Goal: Task Accomplishment & Management: Manage account settings

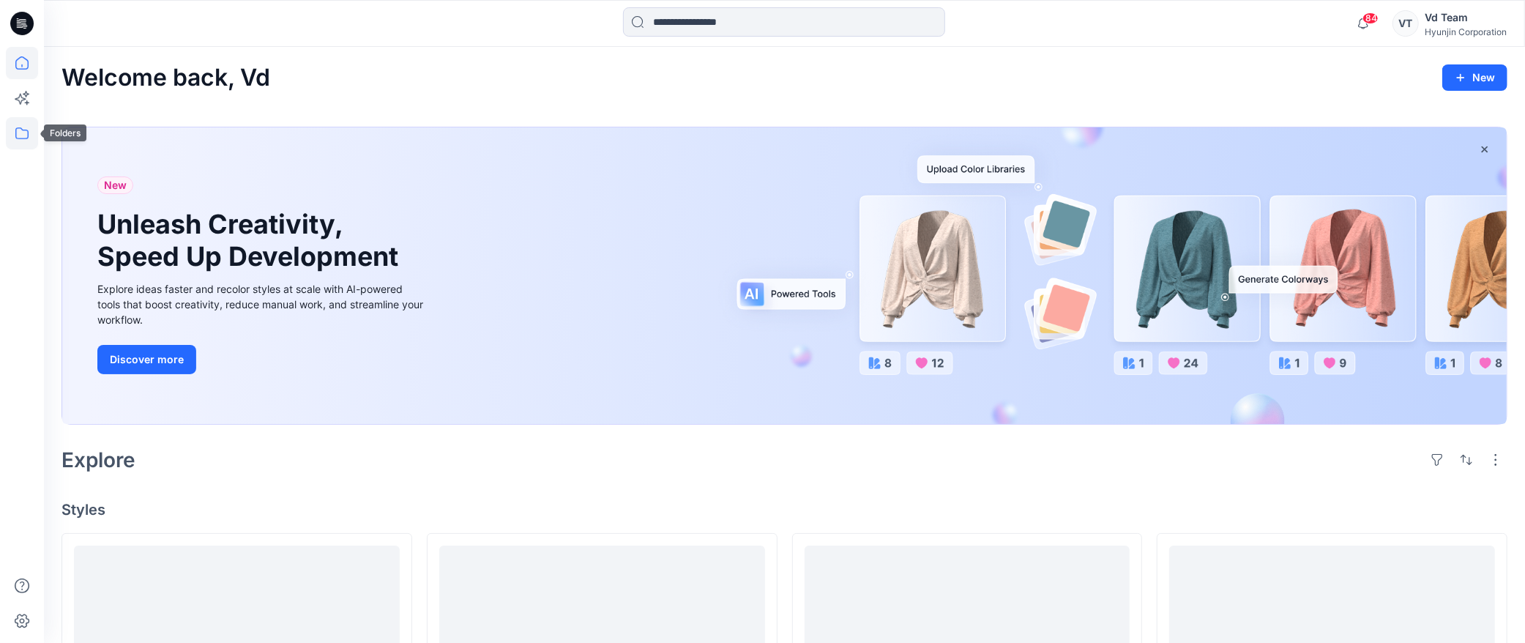
click at [20, 132] on icon at bounding box center [22, 133] width 32 height 32
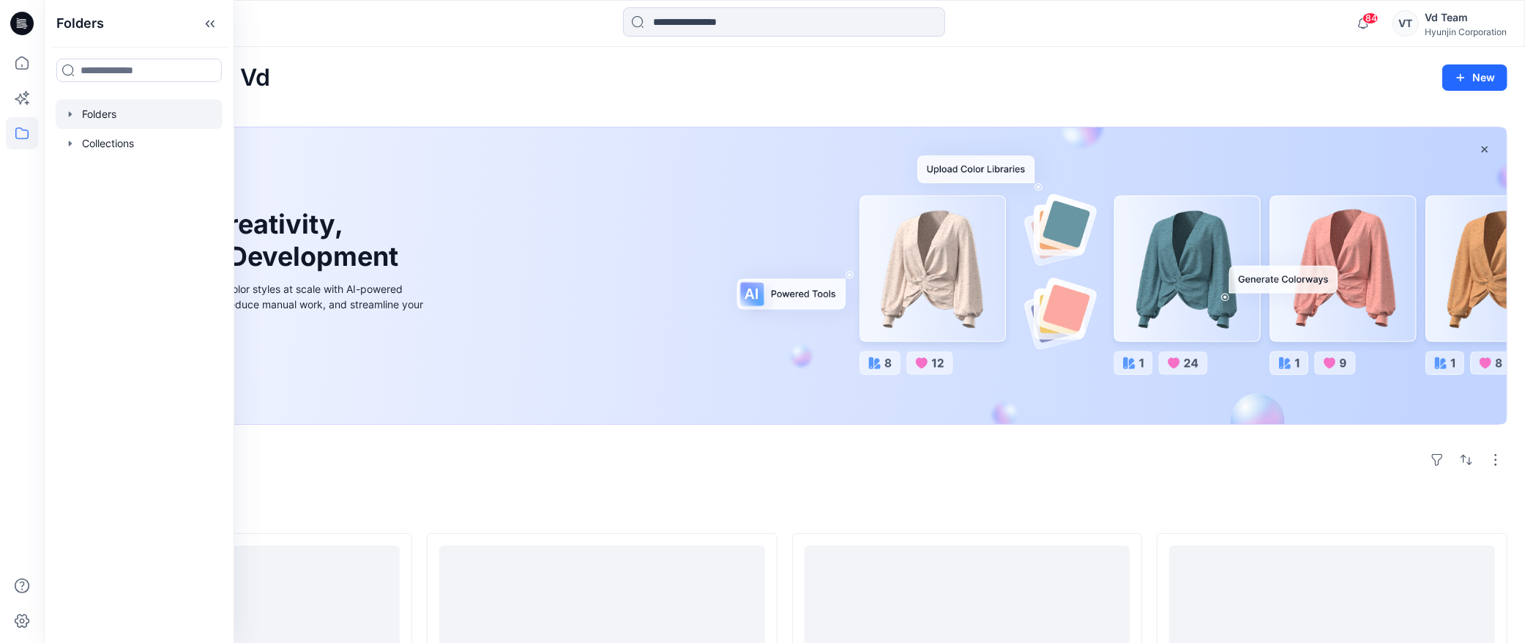
click at [111, 117] on div at bounding box center [139, 114] width 167 height 29
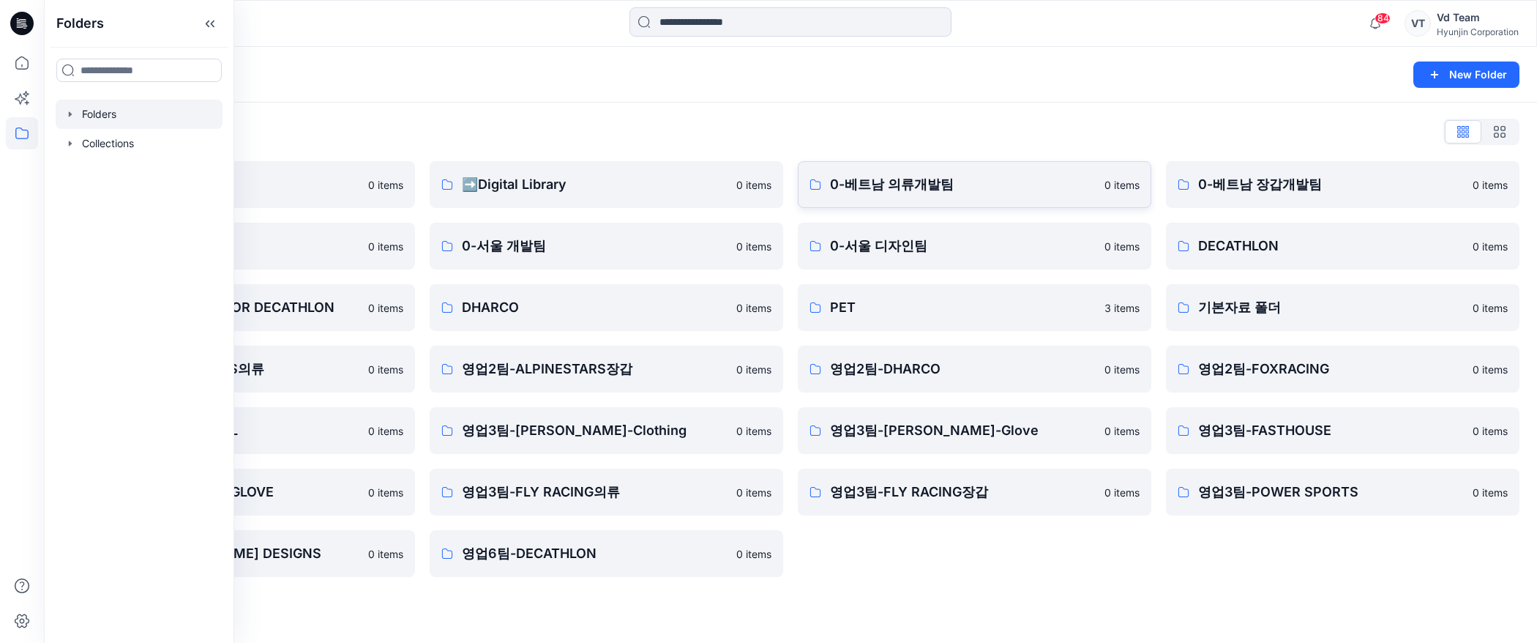
click at [891, 192] on p "0-베트남 의류개발팀" at bounding box center [963, 184] width 266 height 20
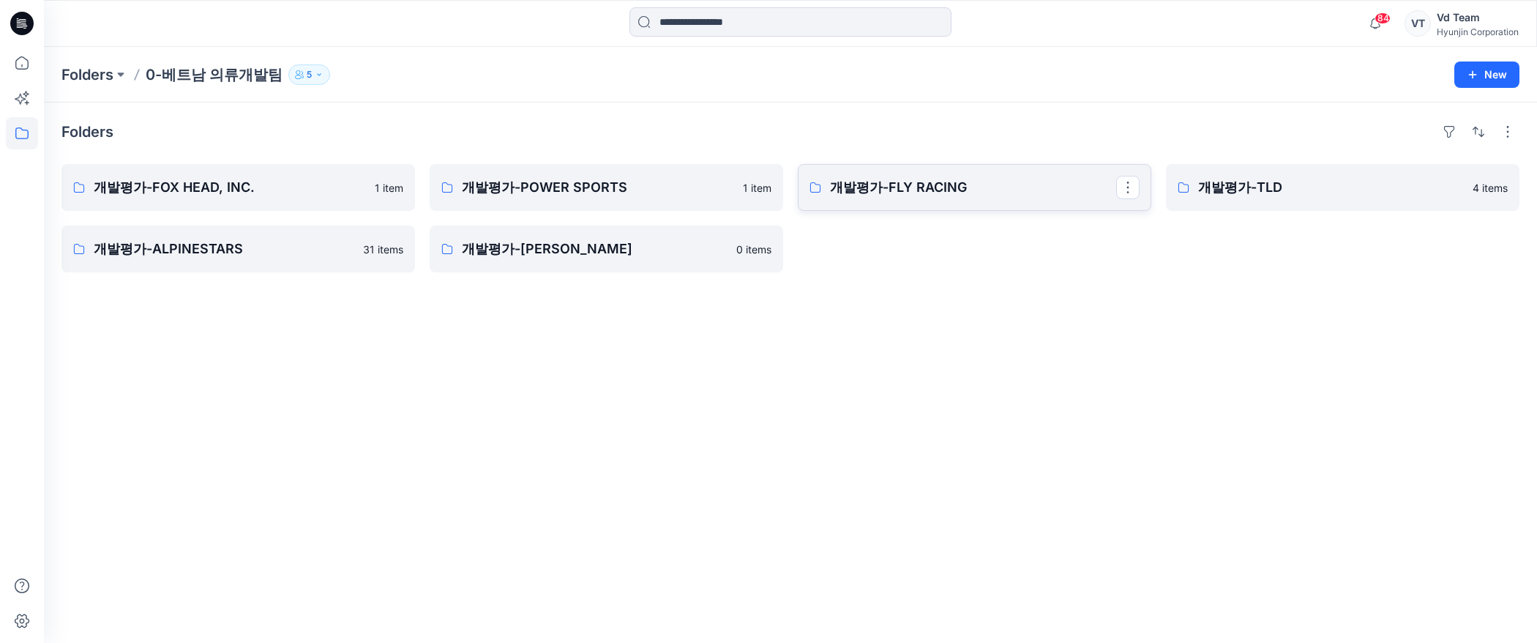
click at [847, 180] on p "개발평가-FLY RACING" at bounding box center [973, 187] width 286 height 20
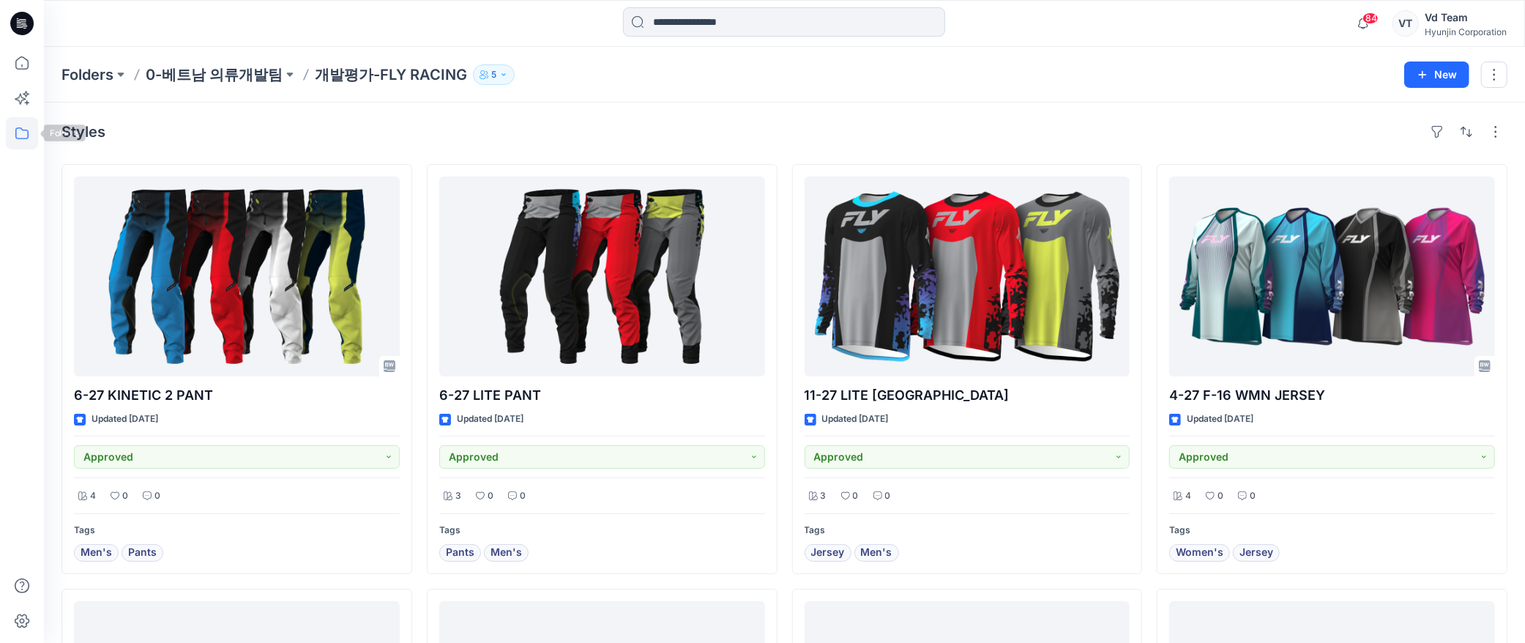
click at [22, 132] on icon at bounding box center [22, 133] width 32 height 32
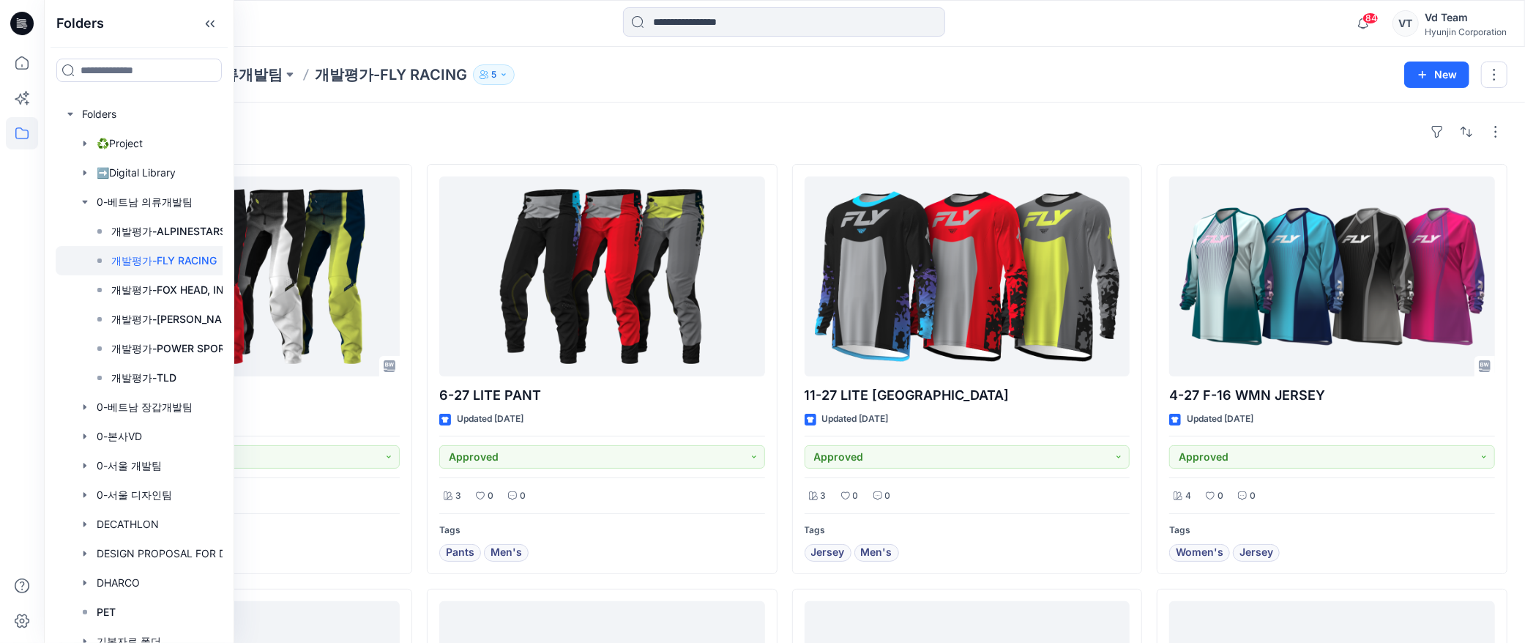
click at [511, 128] on div "Styles" at bounding box center [783, 131] width 1445 height 23
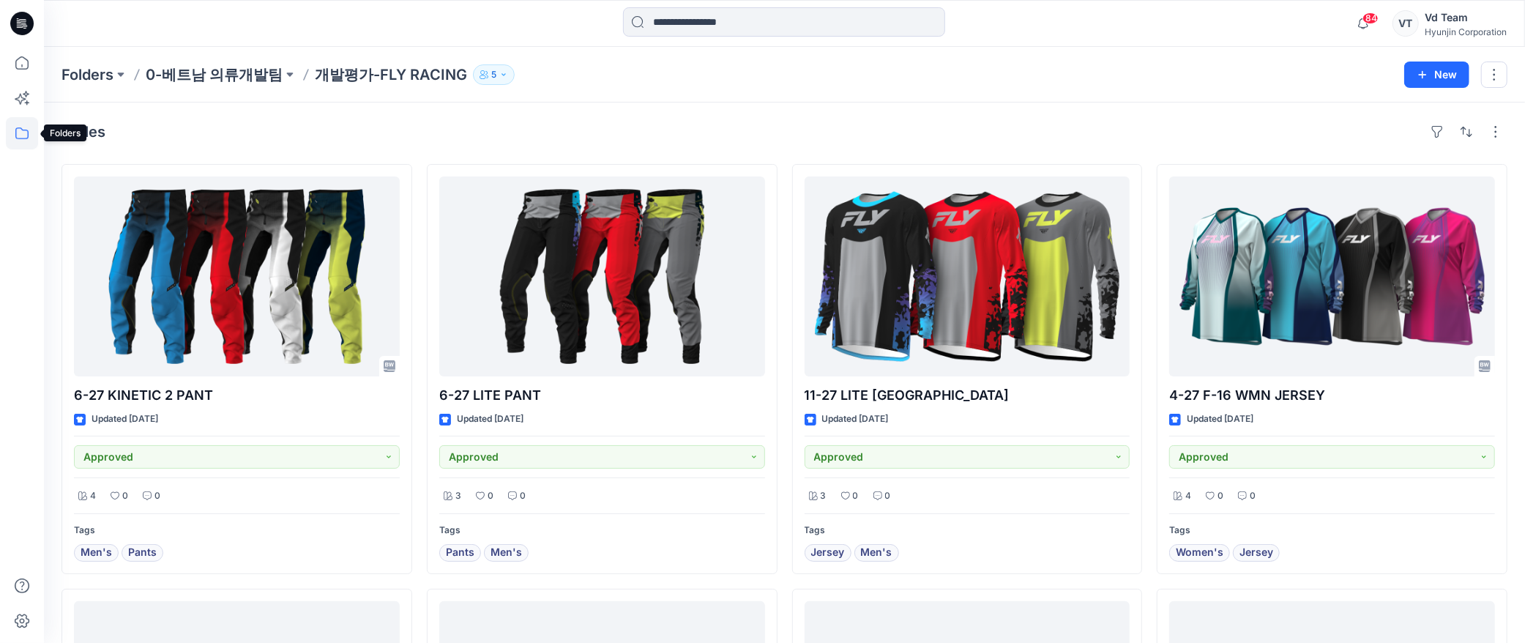
click at [20, 130] on icon at bounding box center [22, 133] width 32 height 32
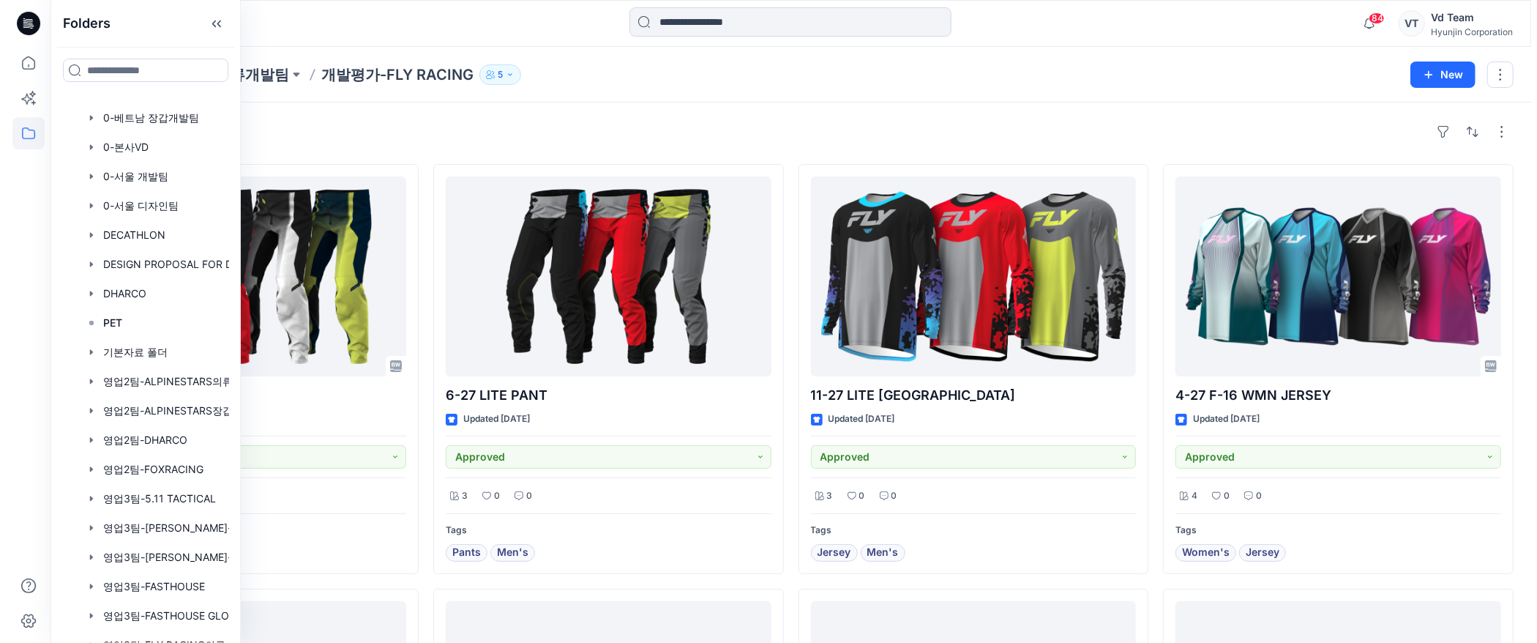
scroll to position [452, 0]
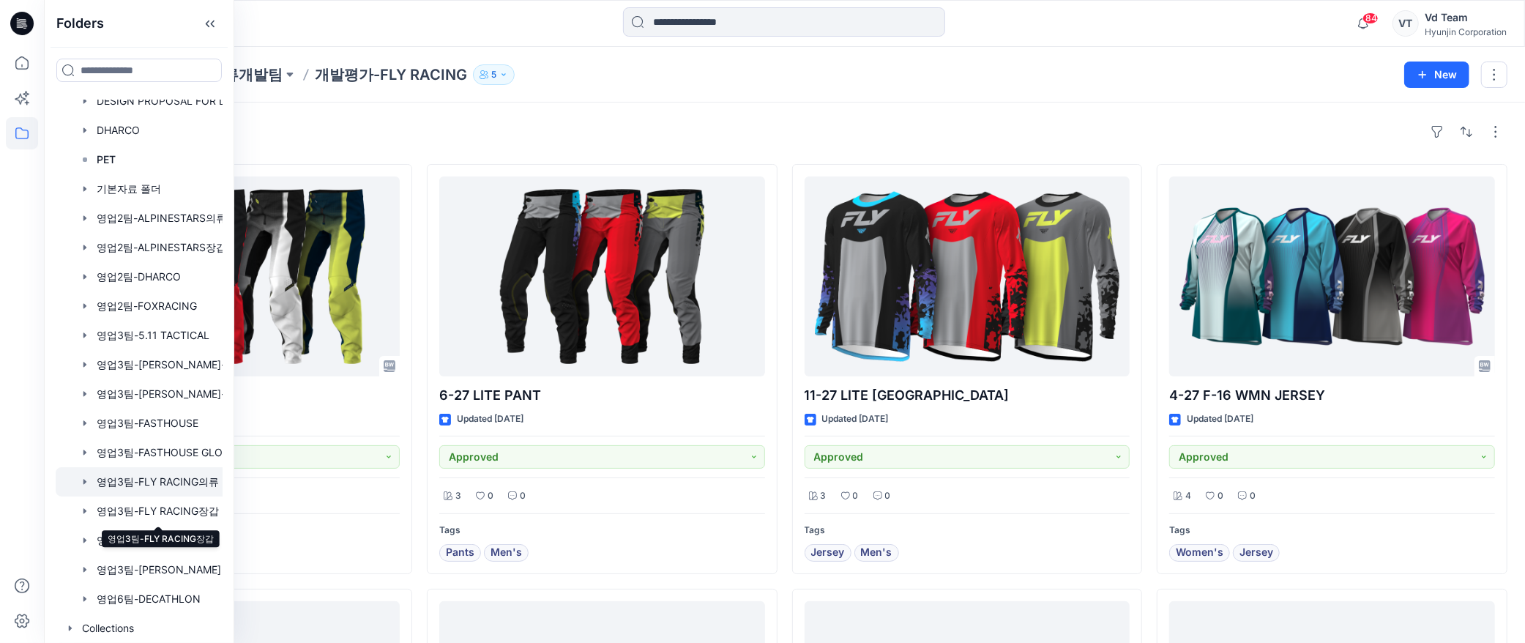
click at [152, 486] on div at bounding box center [158, 481] width 205 height 29
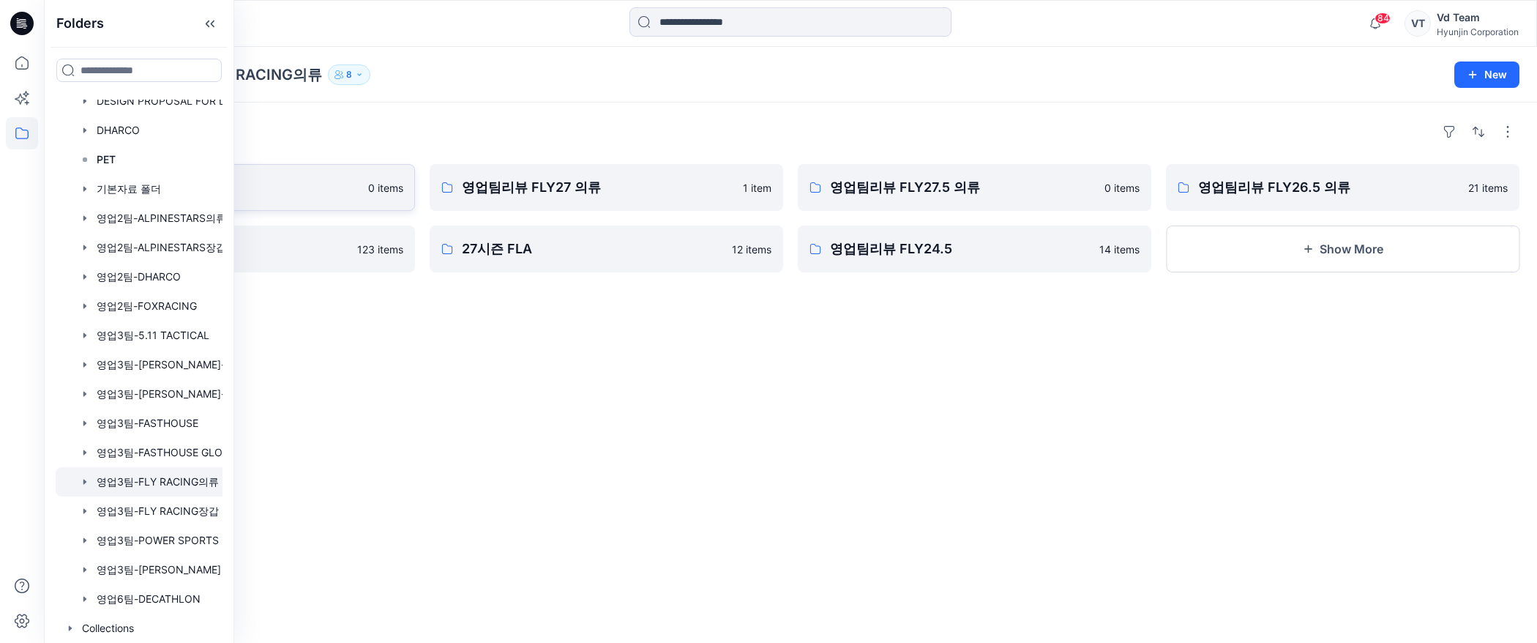
drag, startPoint x: 564, startPoint y: 116, endPoint x: 406, endPoint y: 186, distance: 172.3
click at [560, 116] on div "Folders 영업팀리뷰 FLY28 의류 0 items 영업팀리뷰 FLY26 의류 123 items 영업팀리뷰 FLY27 의류 1 item 2…" at bounding box center [790, 372] width 1493 height 540
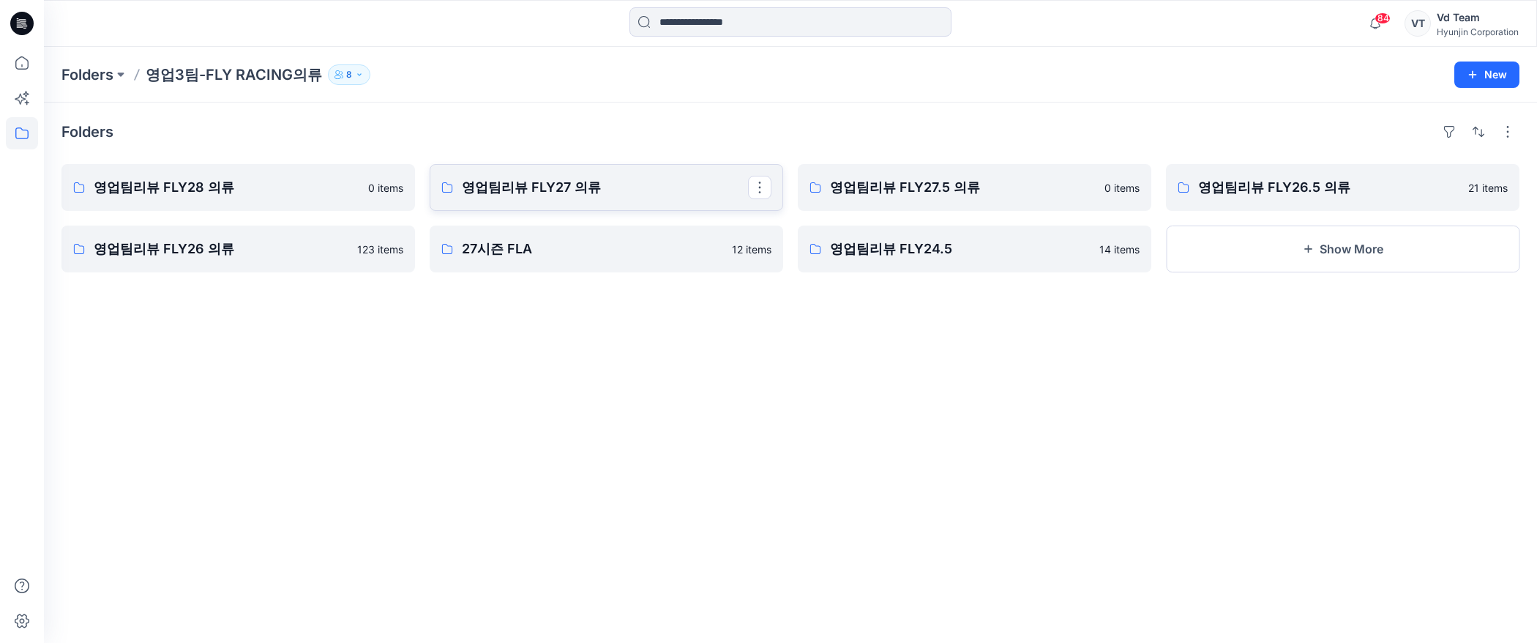
click at [605, 184] on p "영업팀리뷰 FLY27 의류" at bounding box center [605, 187] width 286 height 20
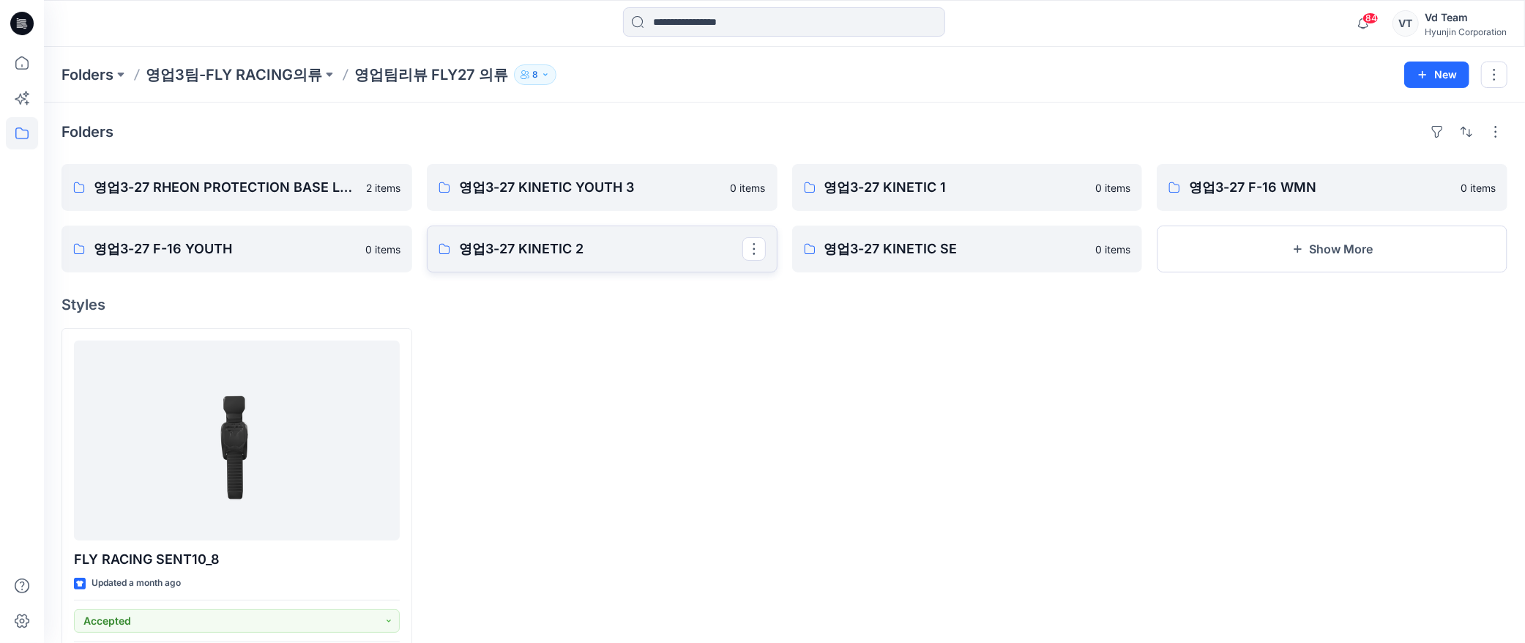
click at [643, 265] on link "영업3-27 KINETIC 2" at bounding box center [602, 248] width 351 height 47
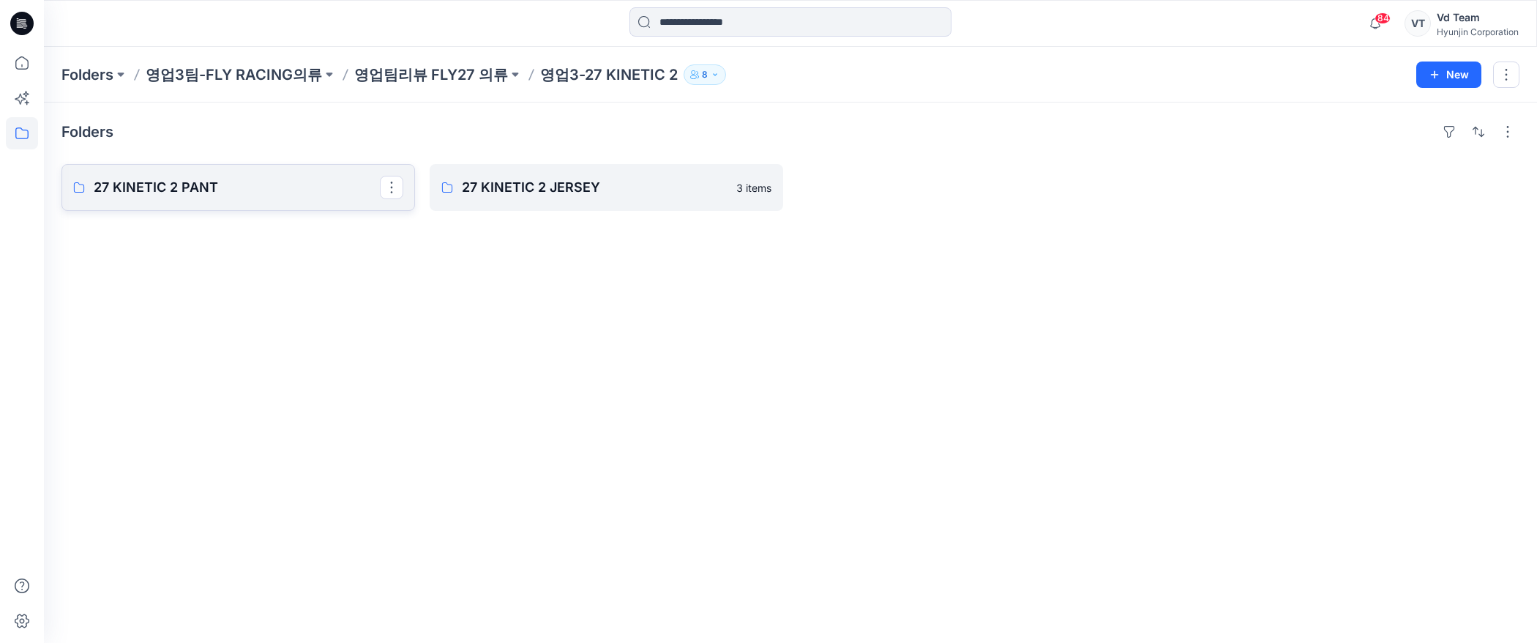
click at [214, 183] on p "27 KINETIC 2 PANT" at bounding box center [237, 187] width 286 height 20
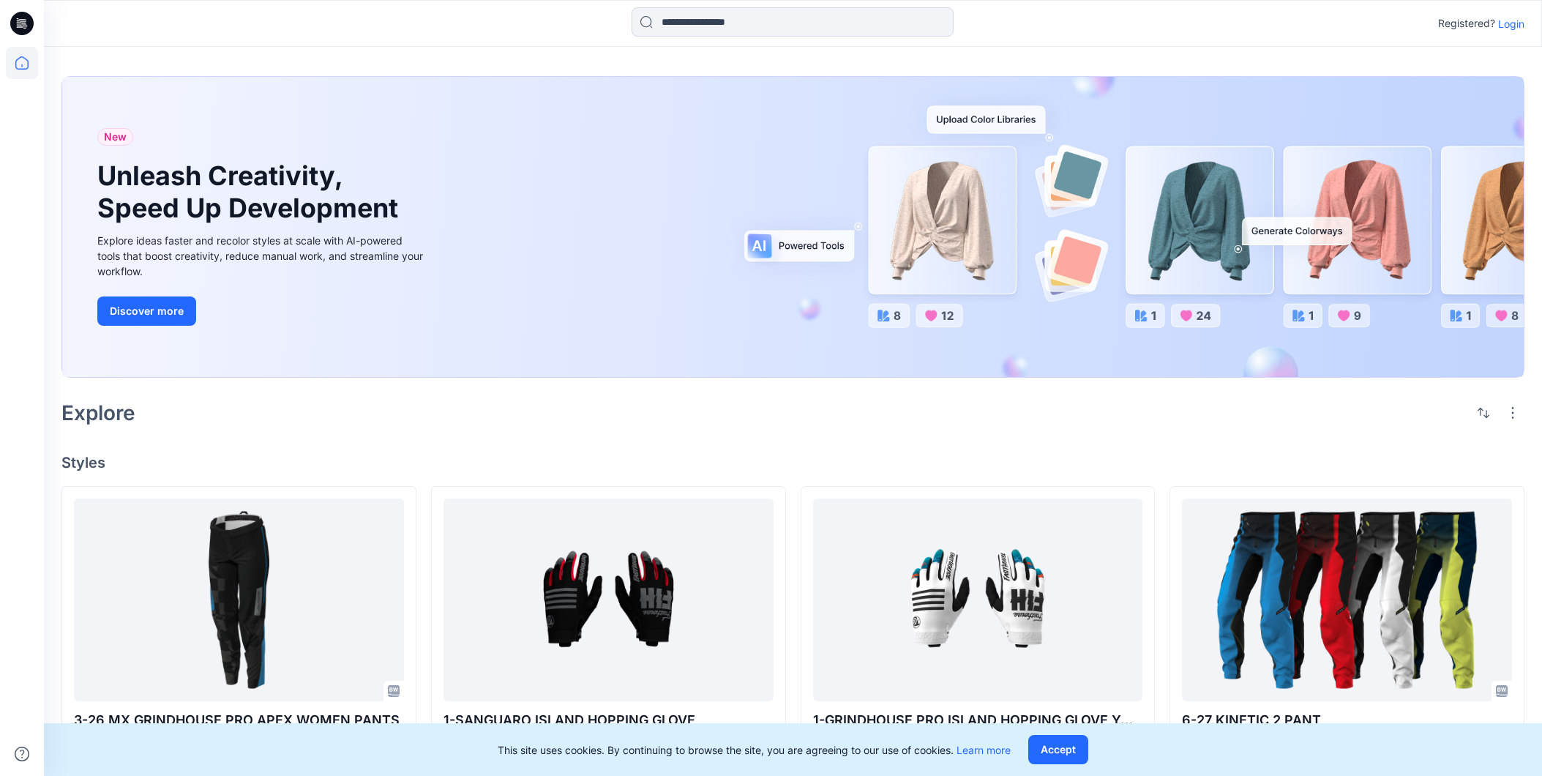
scroll to position [244, 0]
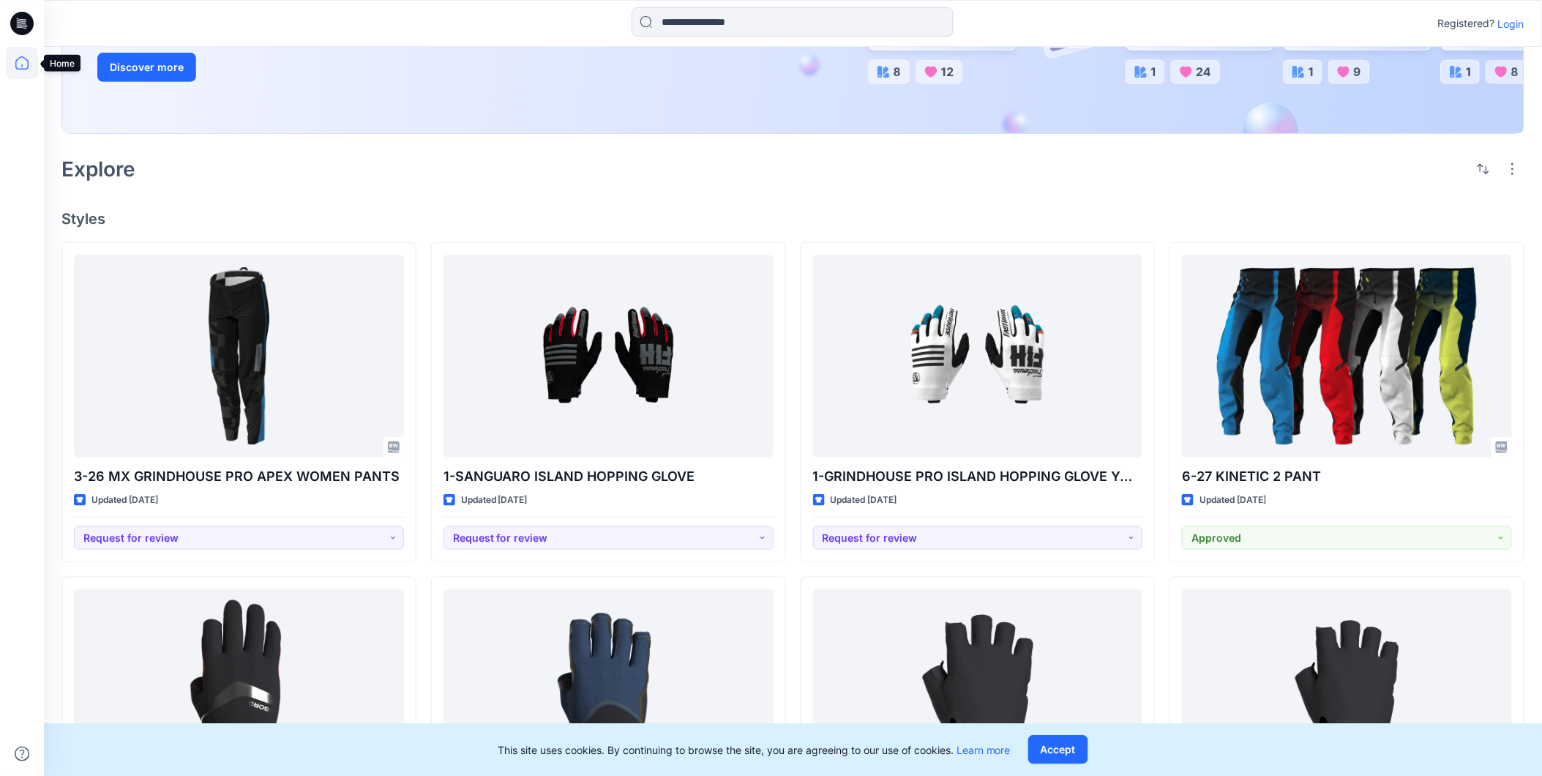
click at [30, 67] on icon at bounding box center [22, 63] width 32 height 32
click at [20, 113] on div at bounding box center [22, 411] width 32 height 729
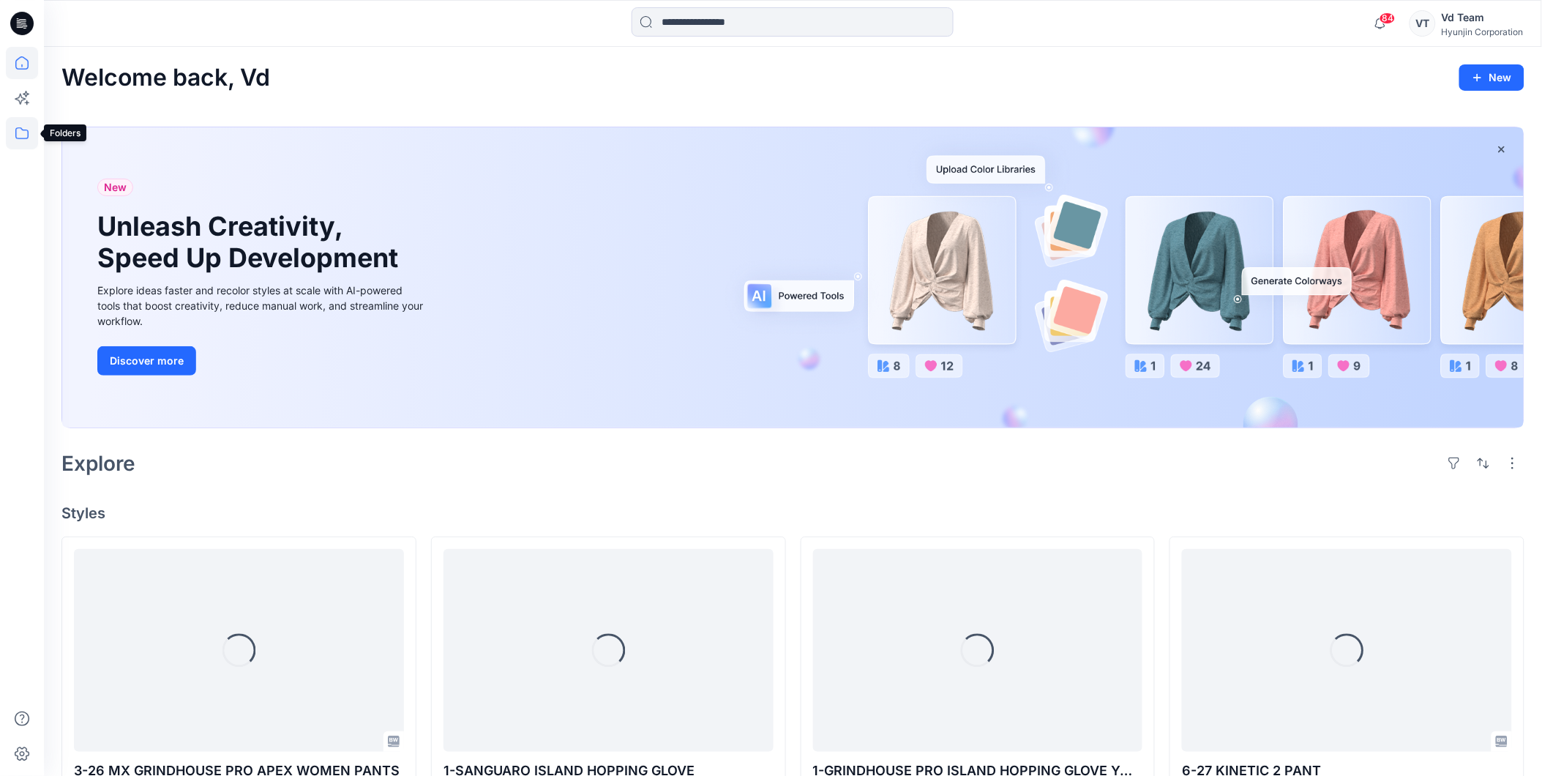
click at [27, 126] on icon at bounding box center [22, 133] width 32 height 32
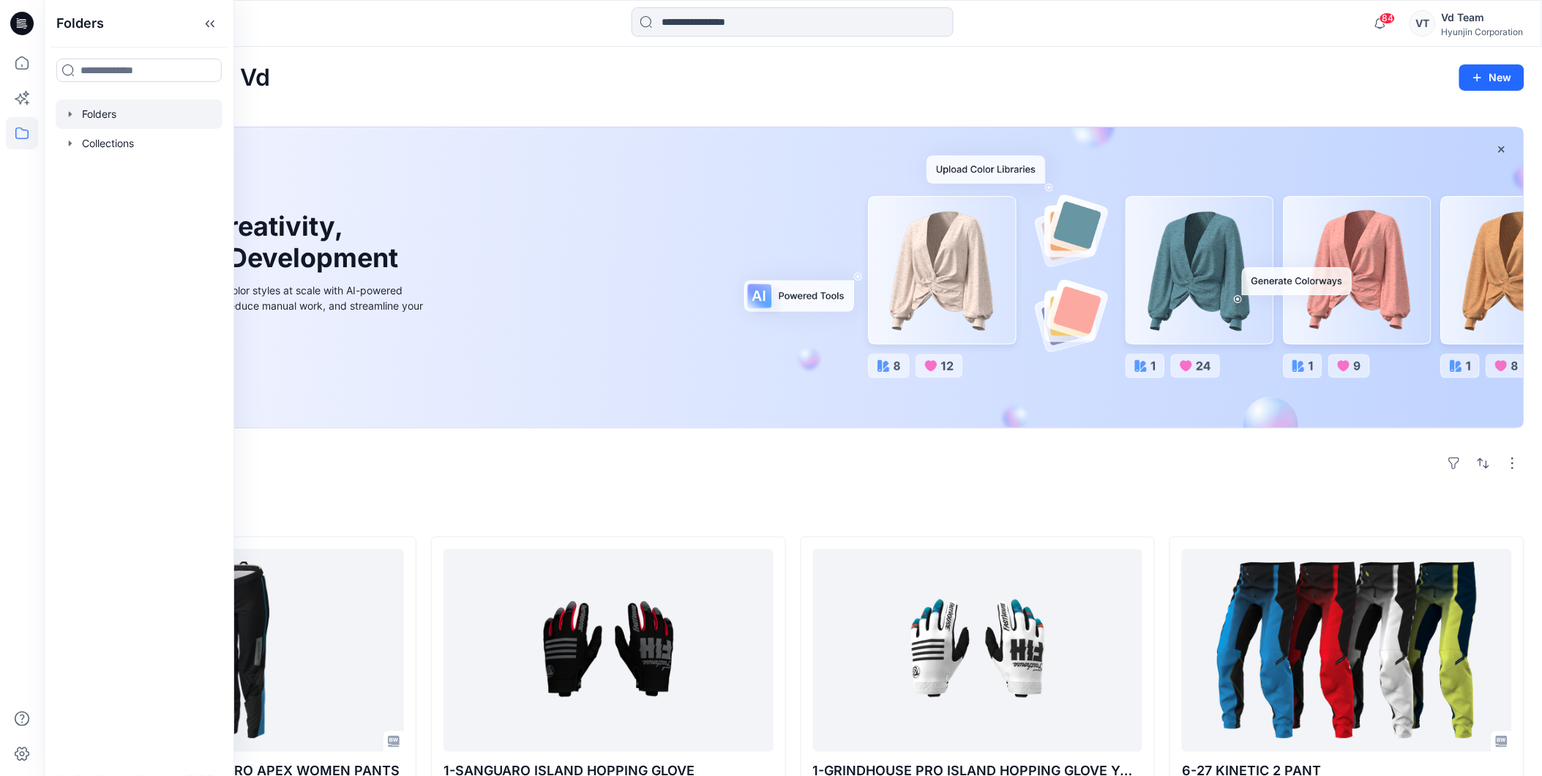
click at [135, 119] on div at bounding box center [139, 114] width 167 height 29
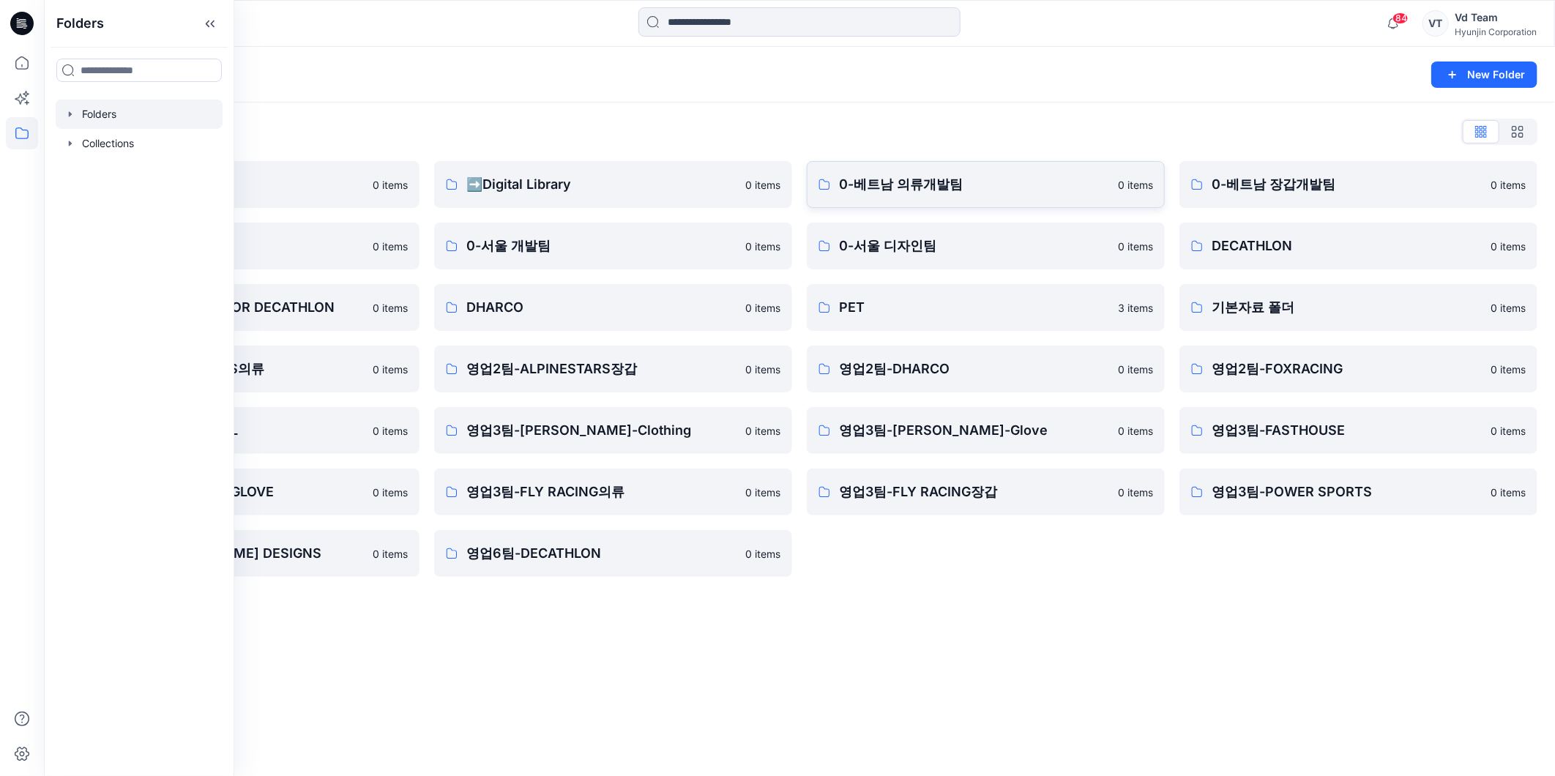
click at [979, 173] on link "0-베트남 의류개발팀 0 items" at bounding box center [986, 184] width 358 height 47
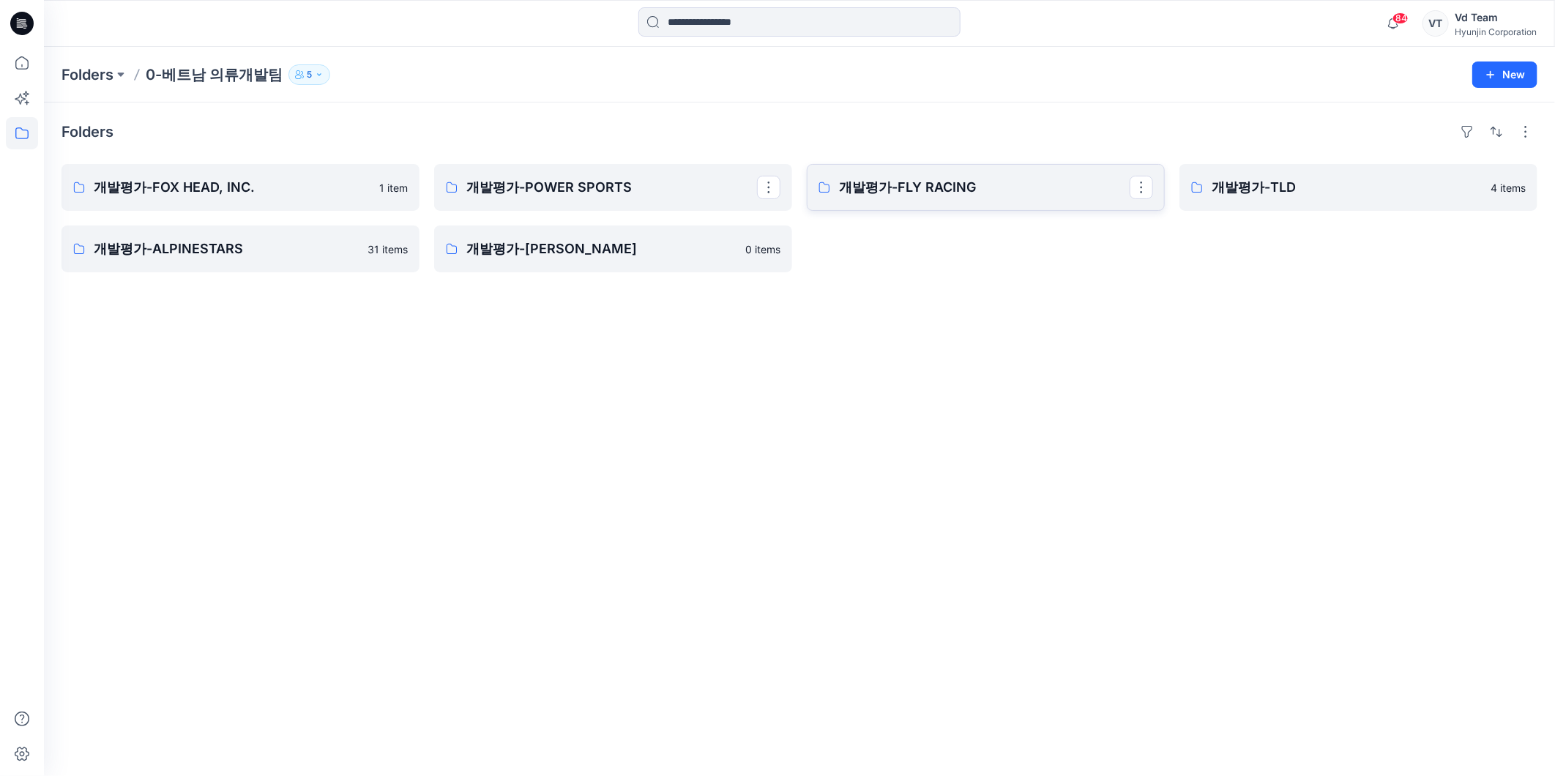
click at [957, 184] on p "개발평가-FLY RACING" at bounding box center [984, 187] width 291 height 20
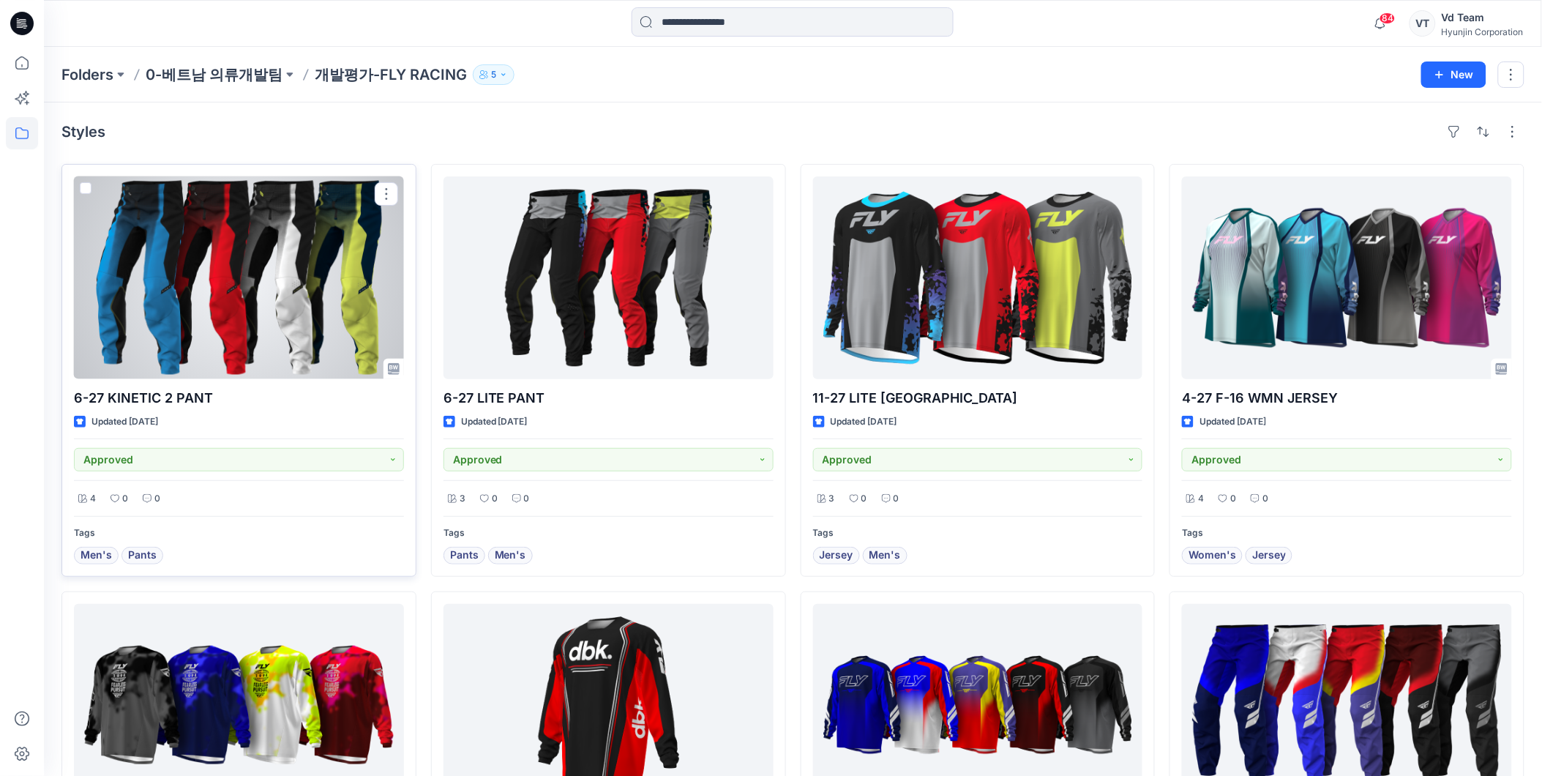
click at [83, 187] on span at bounding box center [86, 188] width 12 height 12
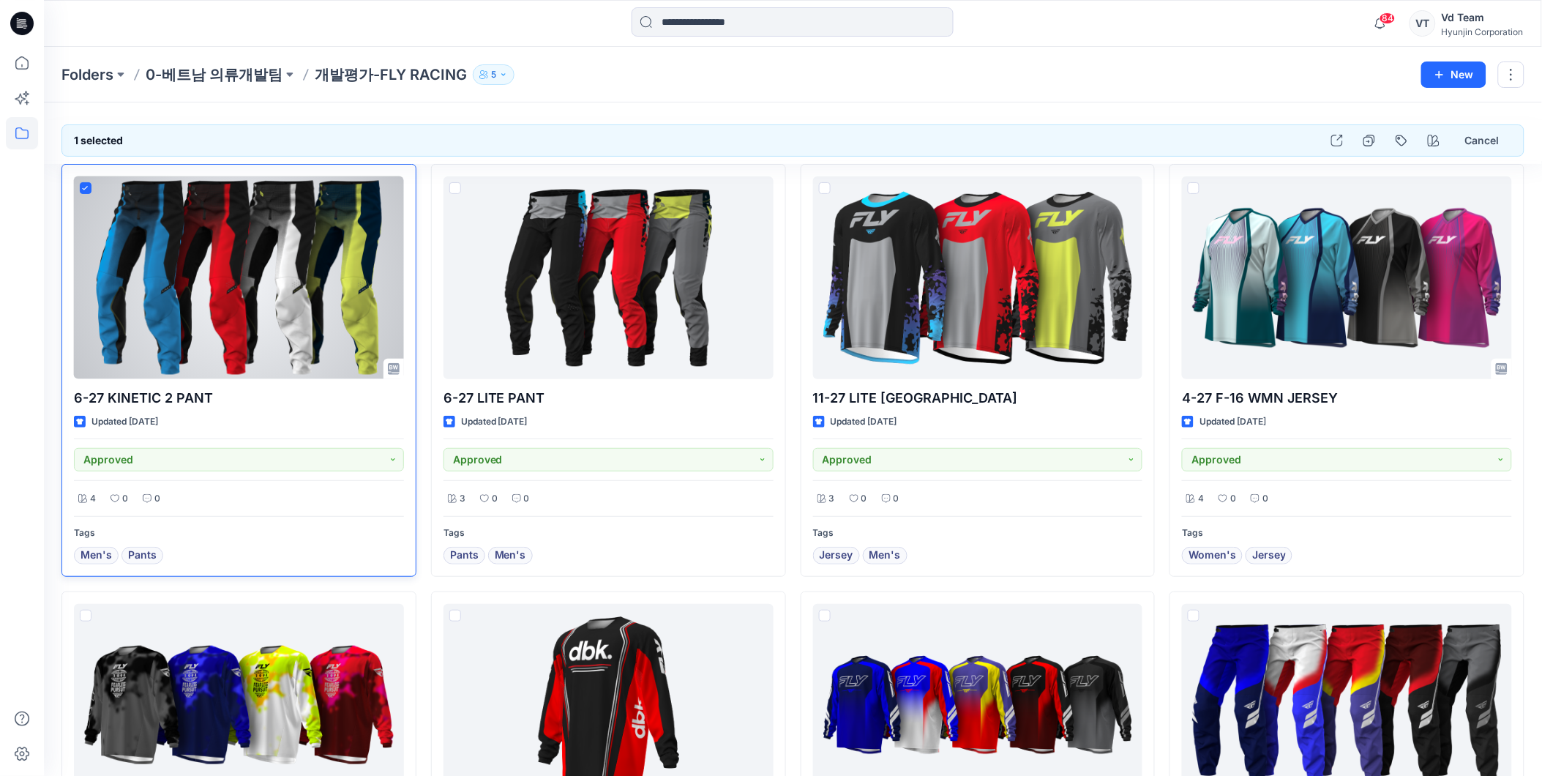
drag, startPoint x: 237, startPoint y: 397, endPoint x: 221, endPoint y: 396, distance: 16.2
click at [221, 396] on p "6-27 KINETIC 2 PANT" at bounding box center [239, 398] width 330 height 20
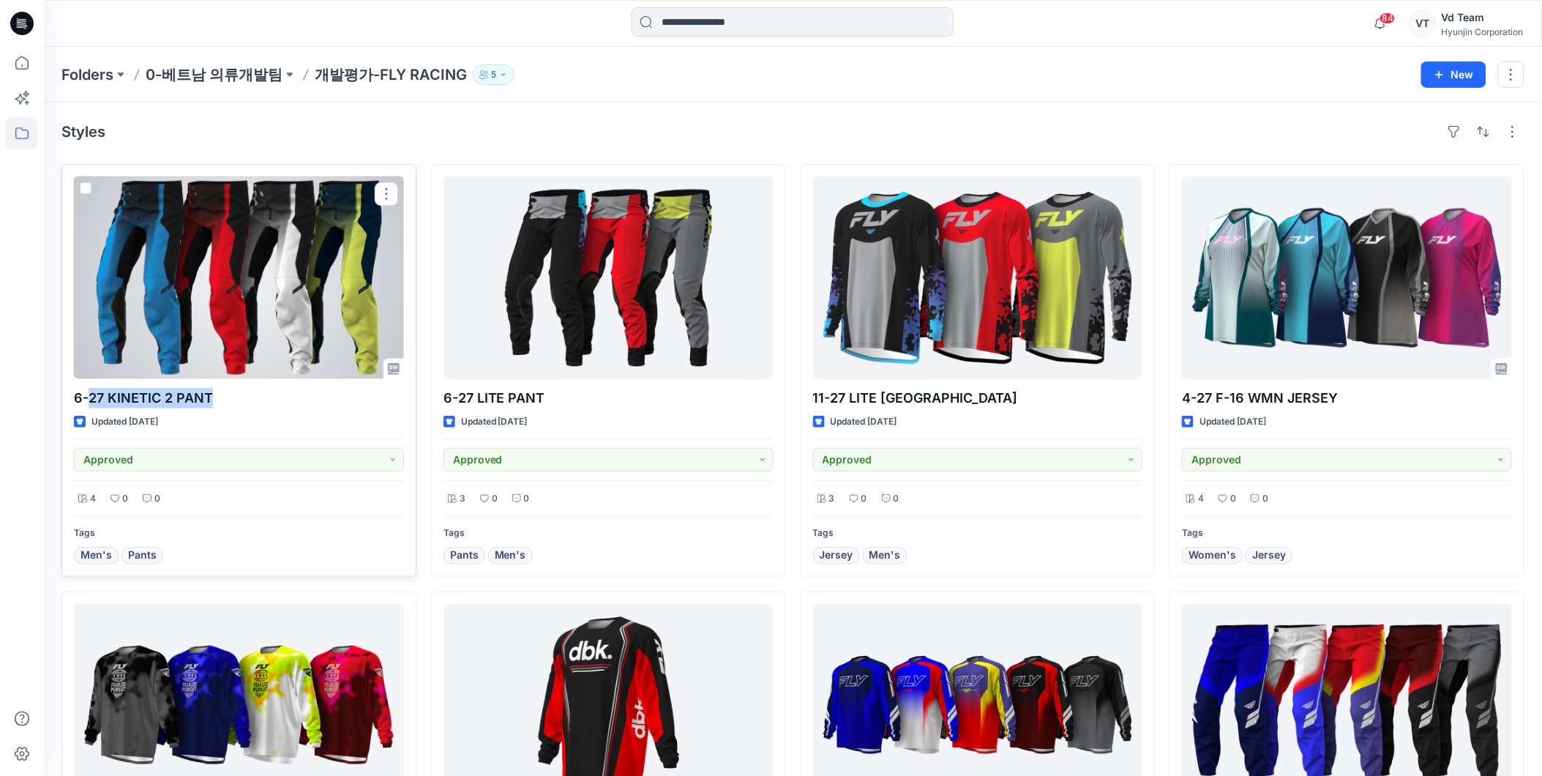
drag, startPoint x: 214, startPoint y: 394, endPoint x: 91, endPoint y: 397, distance: 122.3
click at [91, 397] on p "6-27 KINETIC 2 PANT" at bounding box center [239, 398] width 330 height 20
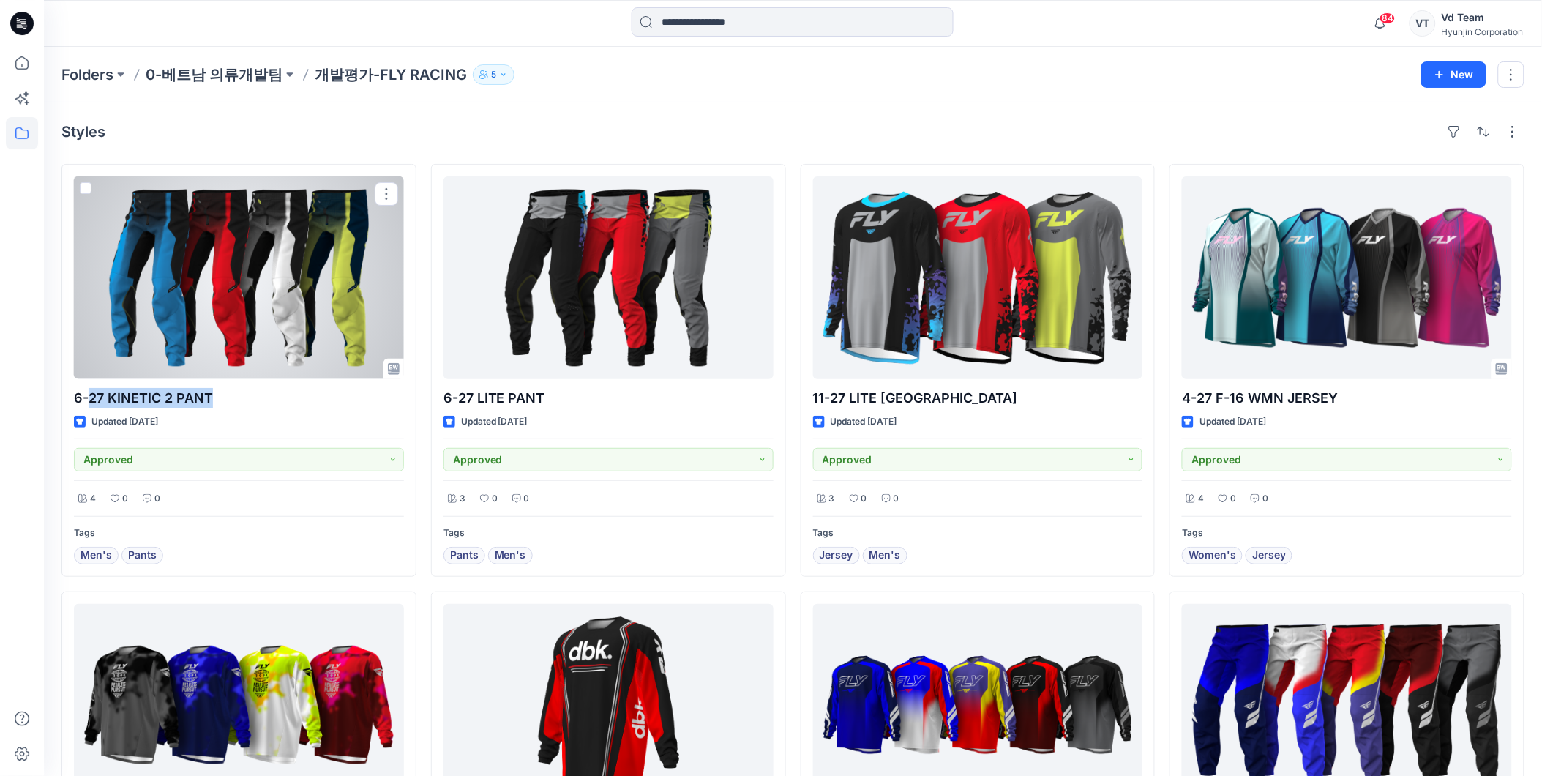
copy p "27 KINETIC 2 PANT"
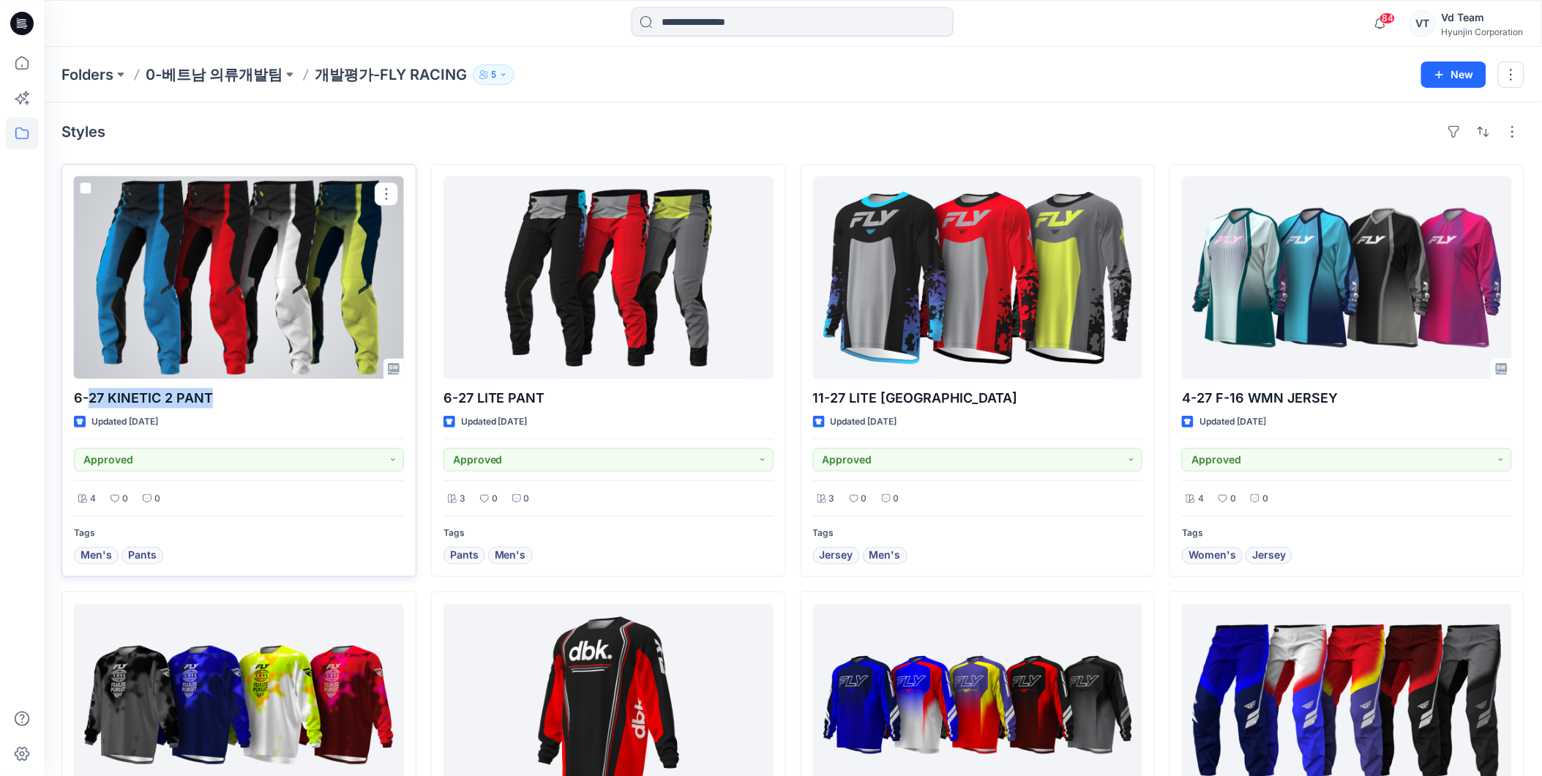
click at [84, 184] on span at bounding box center [86, 188] width 12 height 12
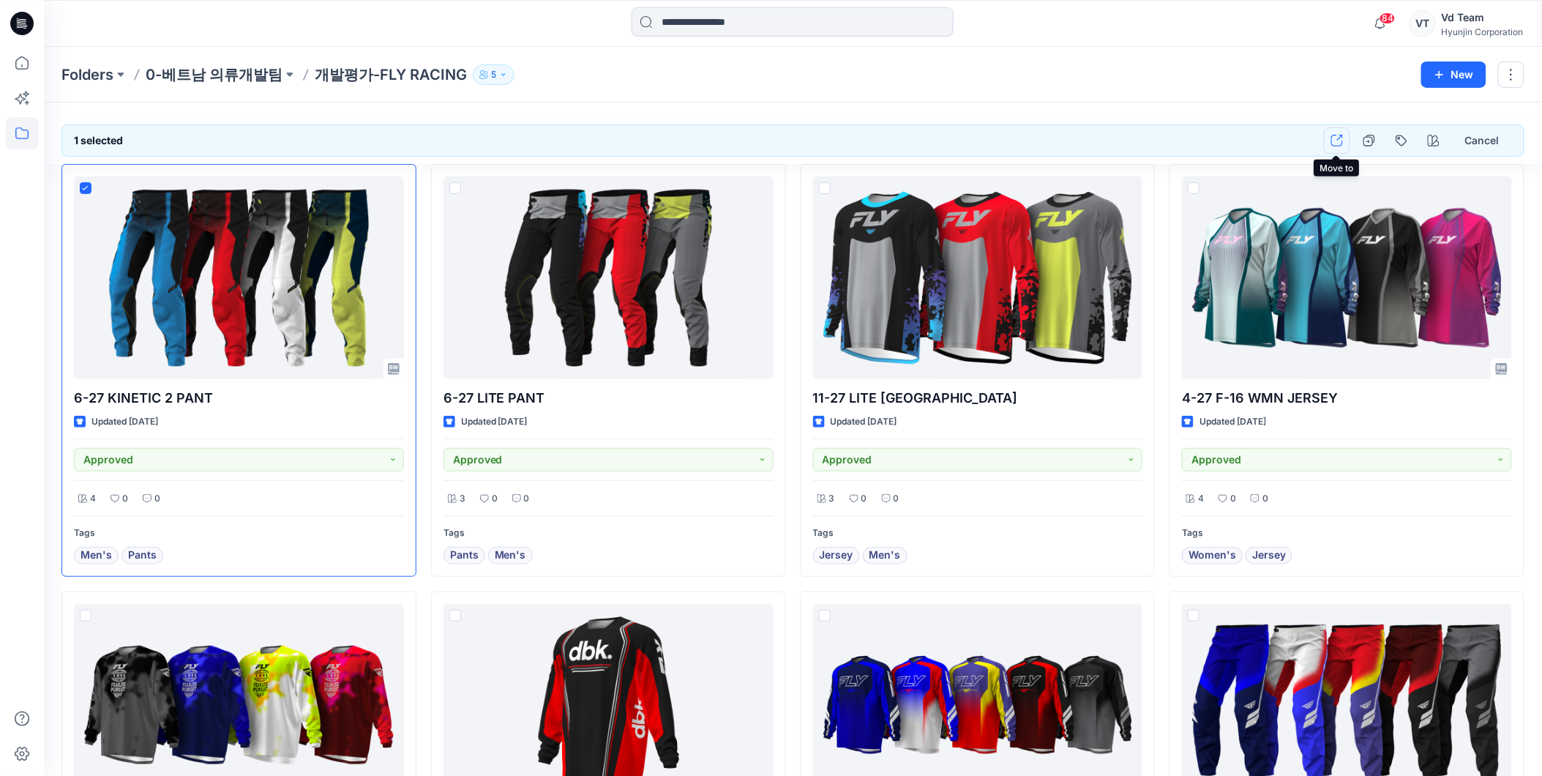
click at [1333, 148] on button "button" at bounding box center [1337, 140] width 26 height 26
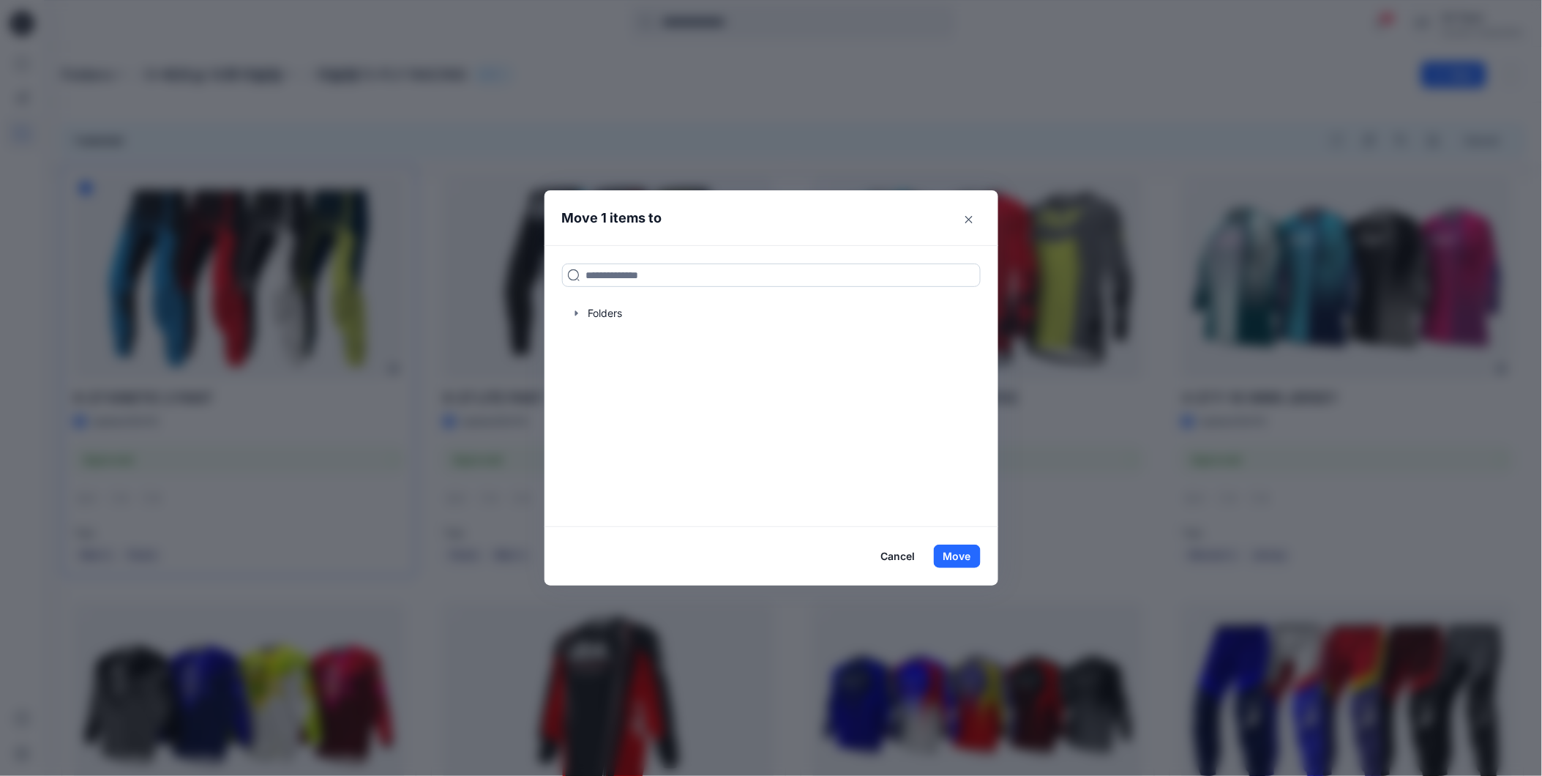
click at [777, 272] on input at bounding box center [771, 274] width 419 height 23
paste input "**********"
type input "**********"
click at [741, 317] on p "영업팀리뷰 FLY27 의류" at bounding box center [708, 323] width 92 height 15
click at [964, 553] on button "Move" at bounding box center [957, 556] width 47 height 23
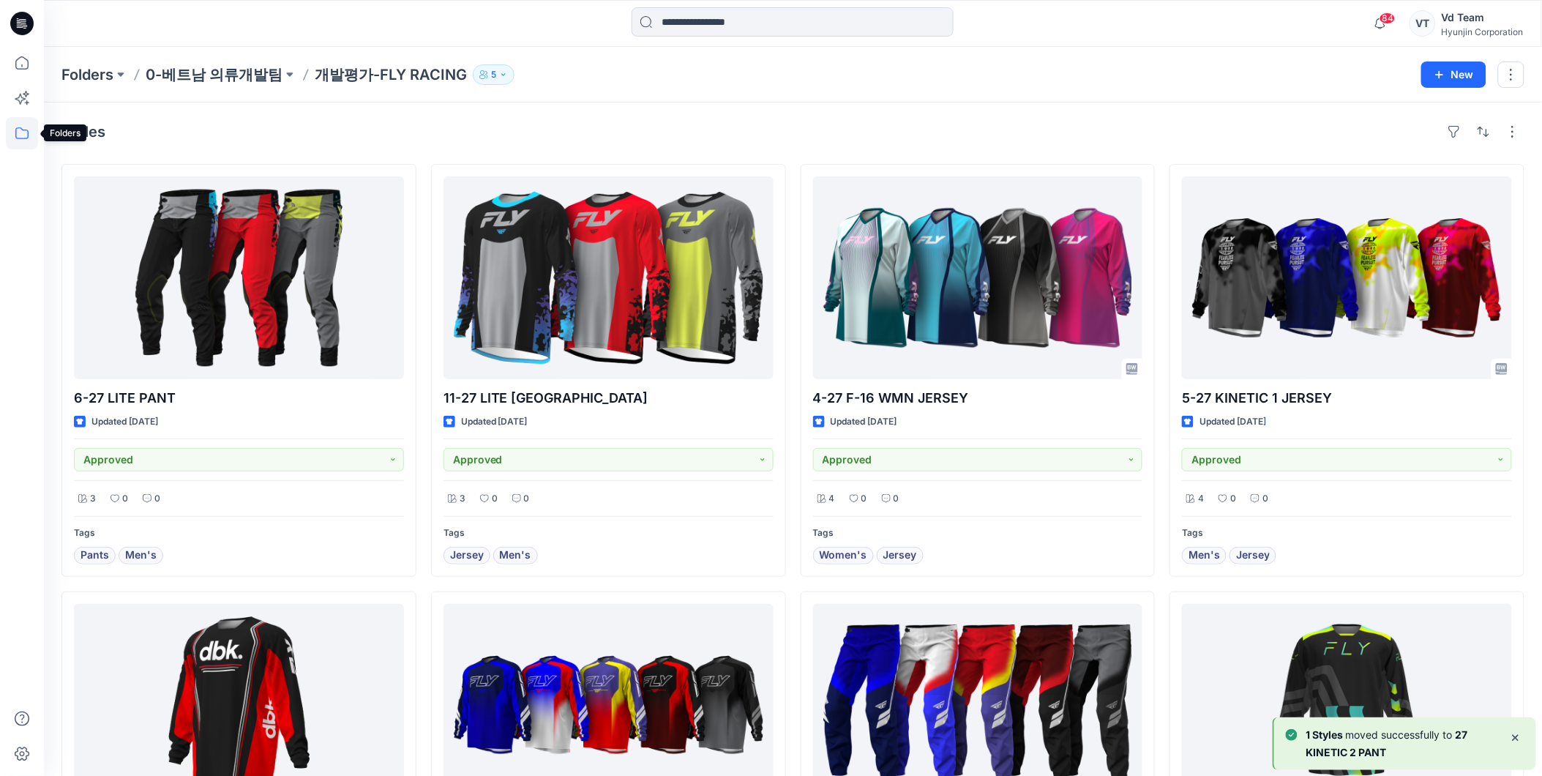
click at [24, 132] on icon at bounding box center [22, 133] width 32 height 32
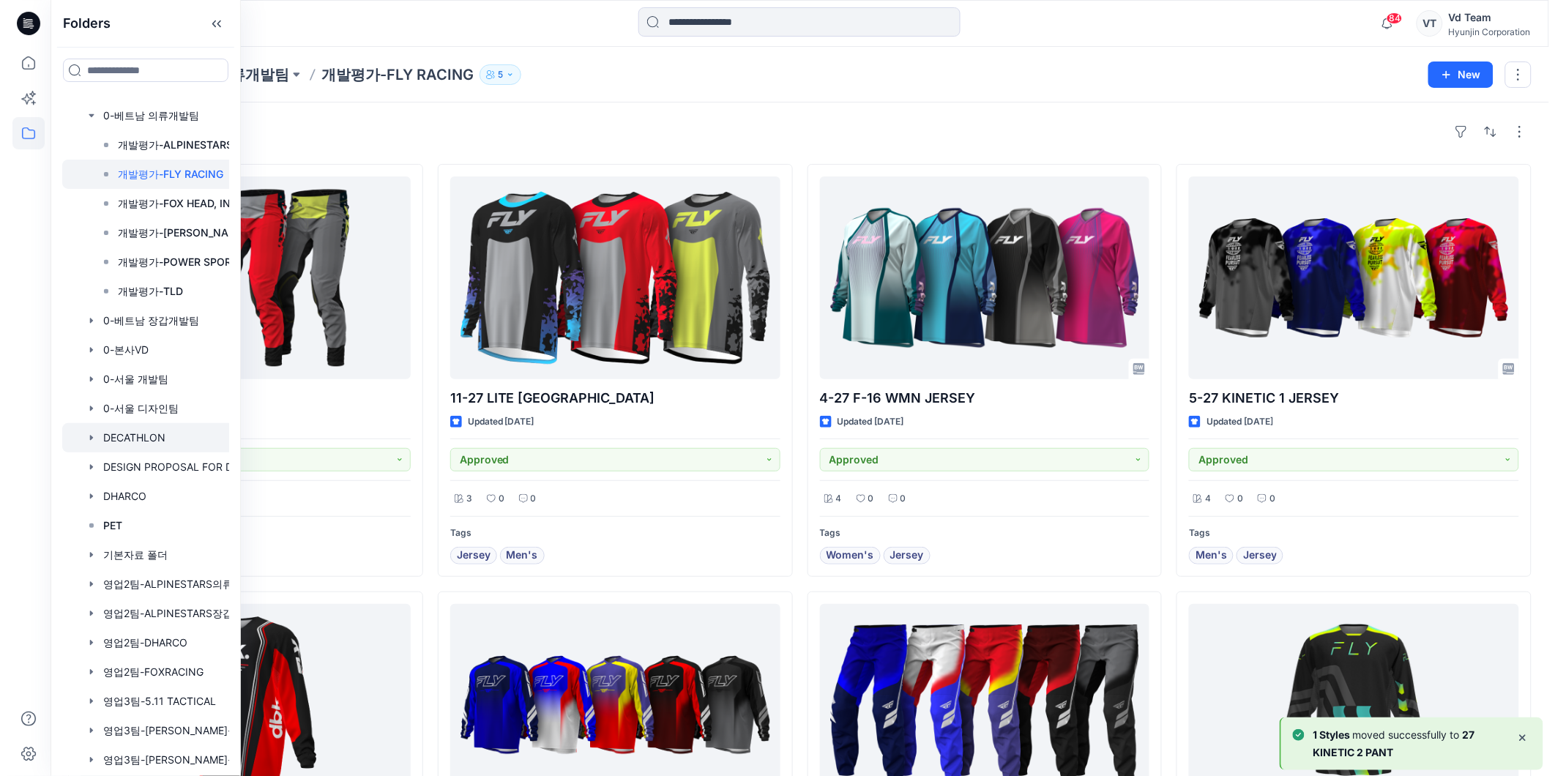
scroll to position [244, 0]
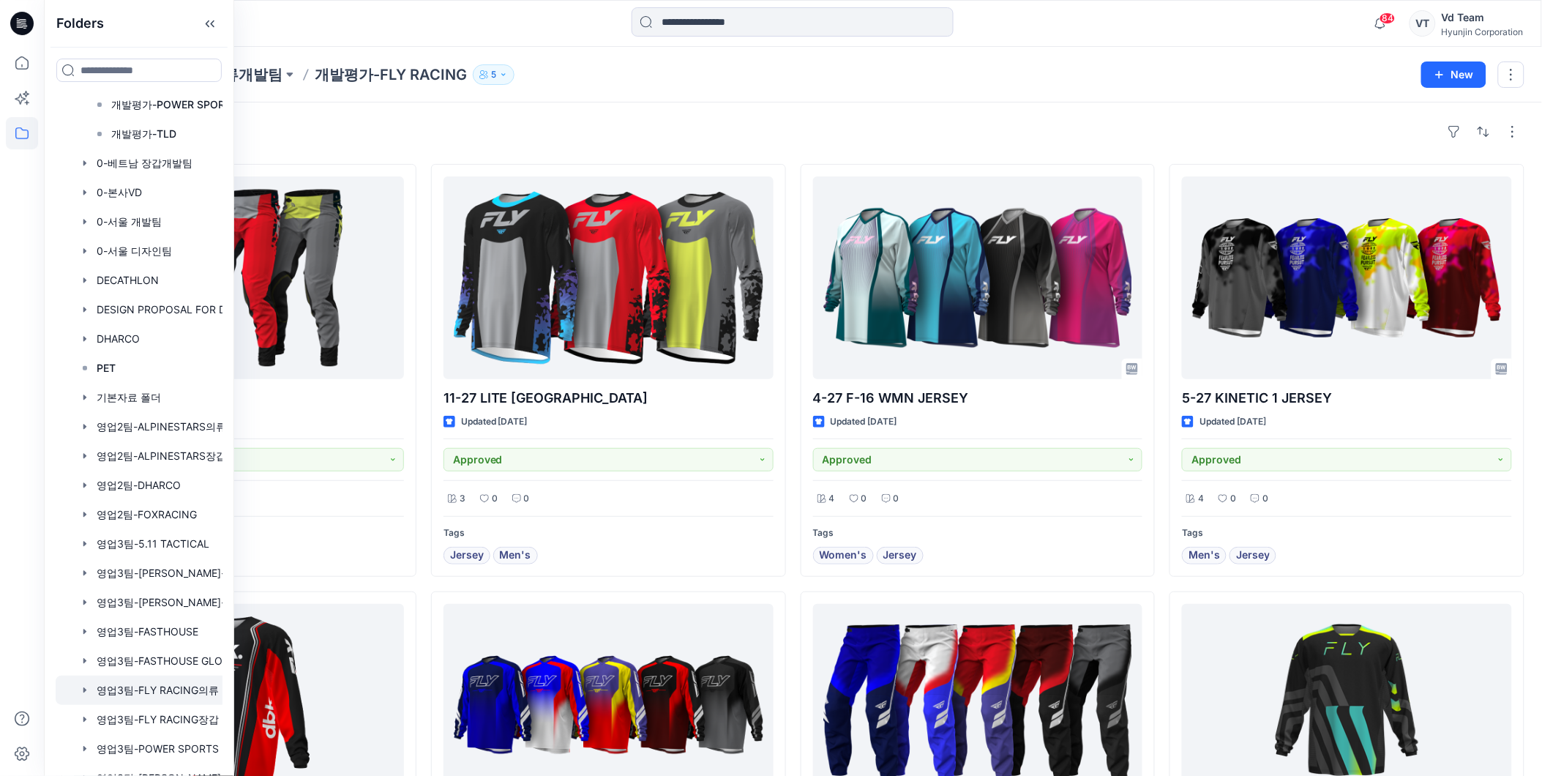
click at [143, 687] on div at bounding box center [158, 690] width 205 height 29
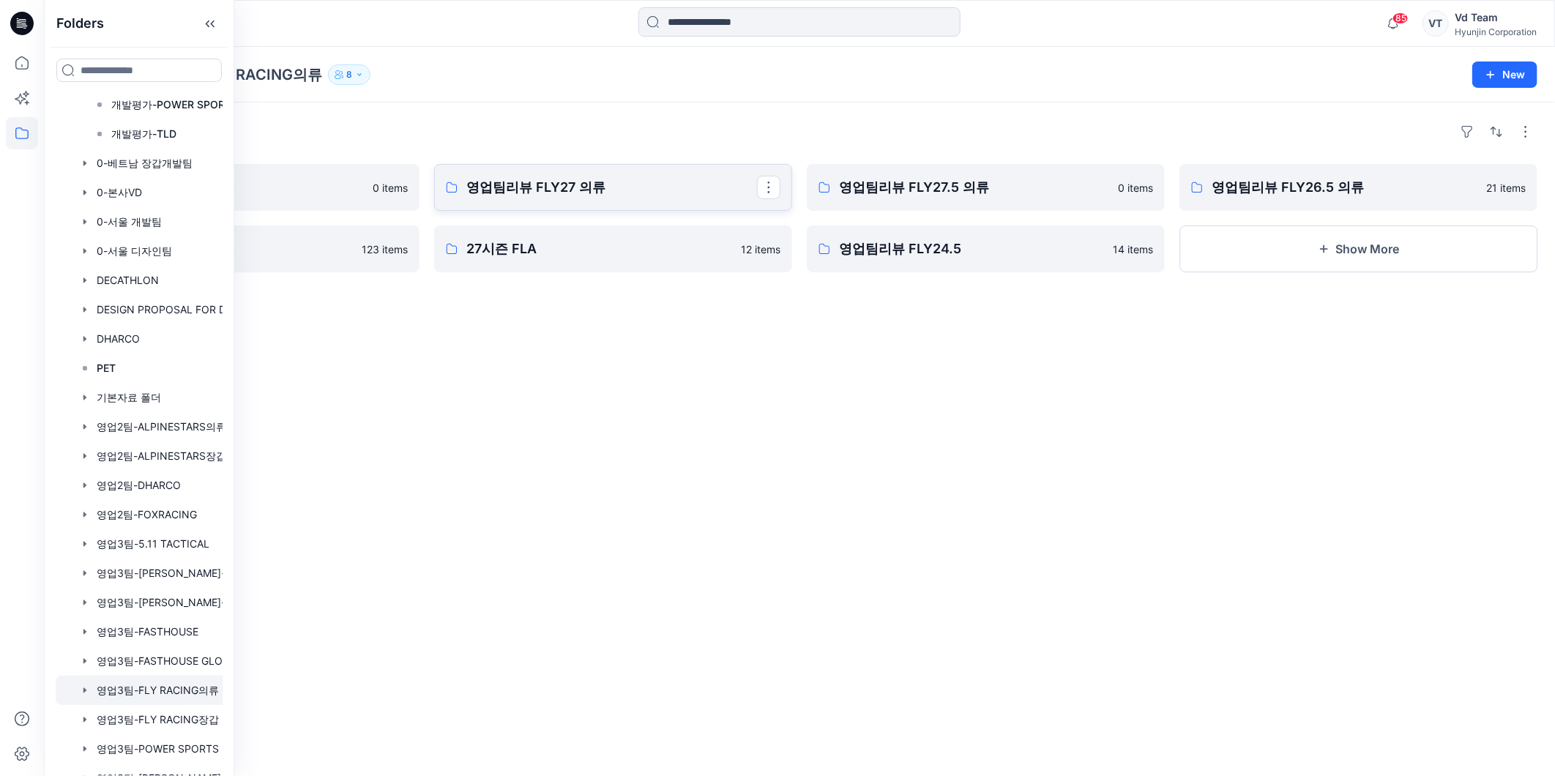
click at [584, 179] on p "영업팀리뷰 FLY27 의류" at bounding box center [611, 187] width 291 height 20
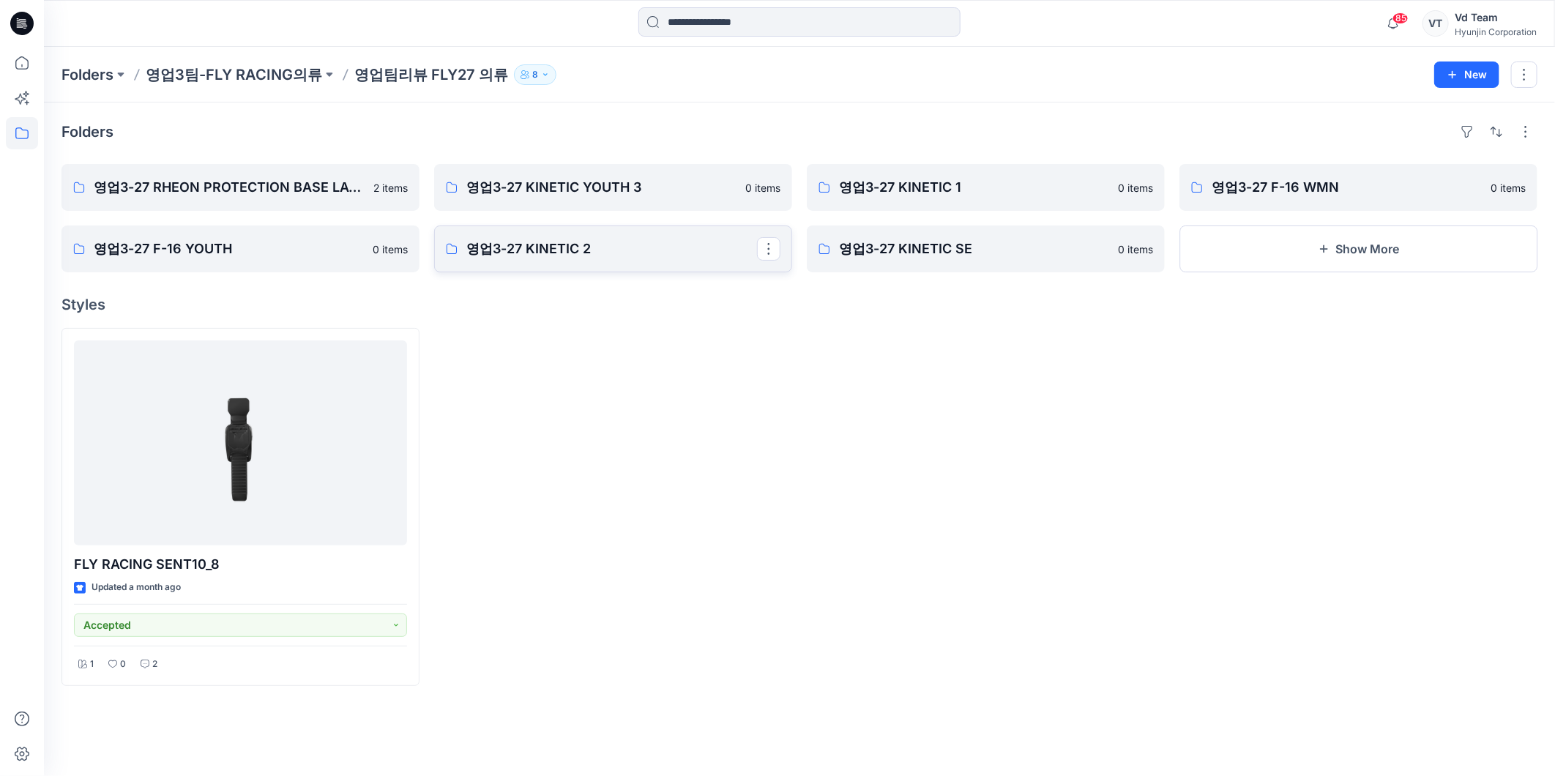
click at [529, 249] on p "영업3-27 KINETIC 2" at bounding box center [611, 249] width 291 height 20
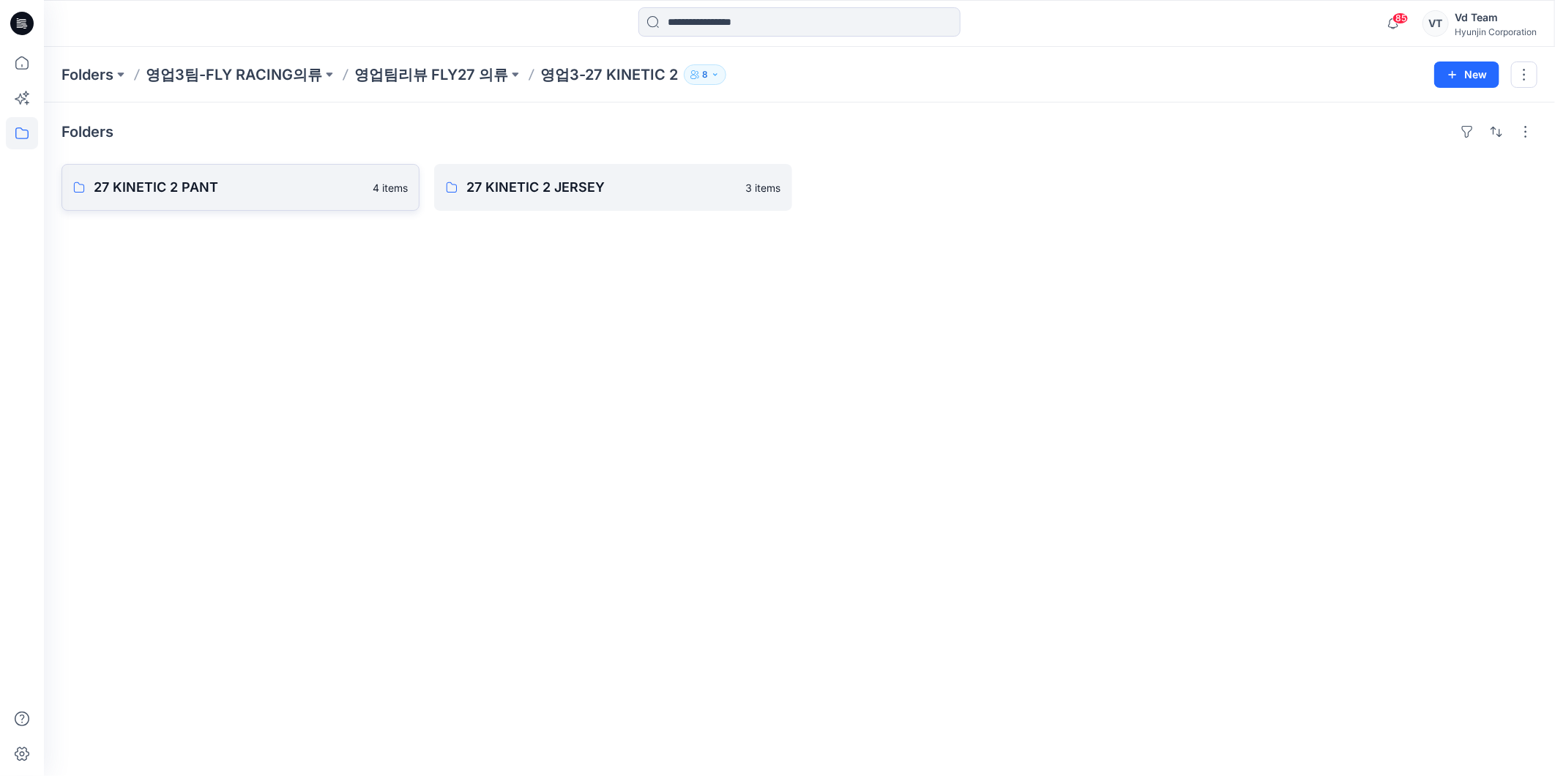
click at [217, 192] on p "27 KINETIC 2 PANT" at bounding box center [229, 187] width 270 height 20
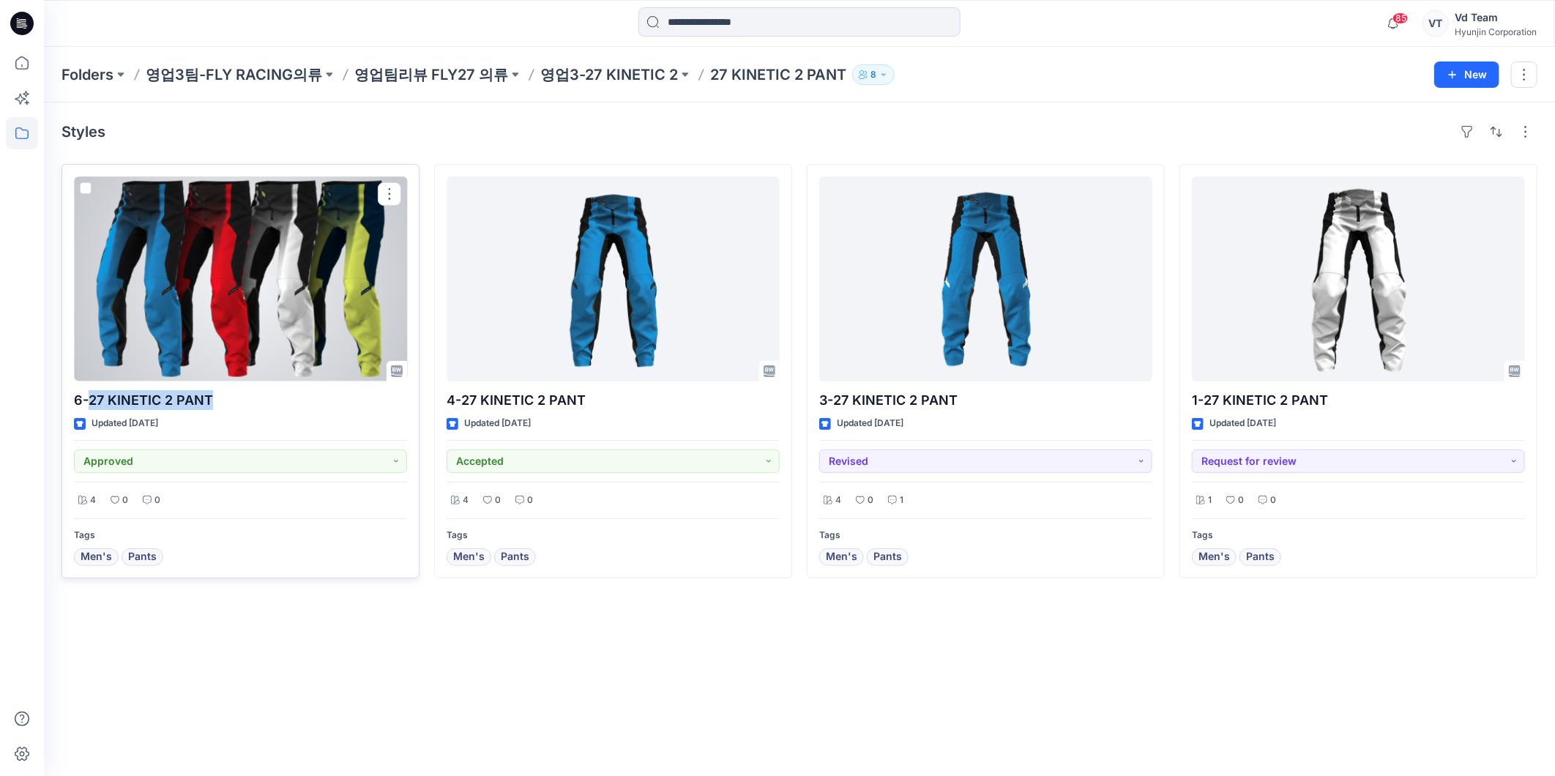
drag, startPoint x: 220, startPoint y: 398, endPoint x: 91, endPoint y: 404, distance: 128.9
click at [91, 404] on p "6-27 KINETIC 2 PANT" at bounding box center [240, 400] width 333 height 20
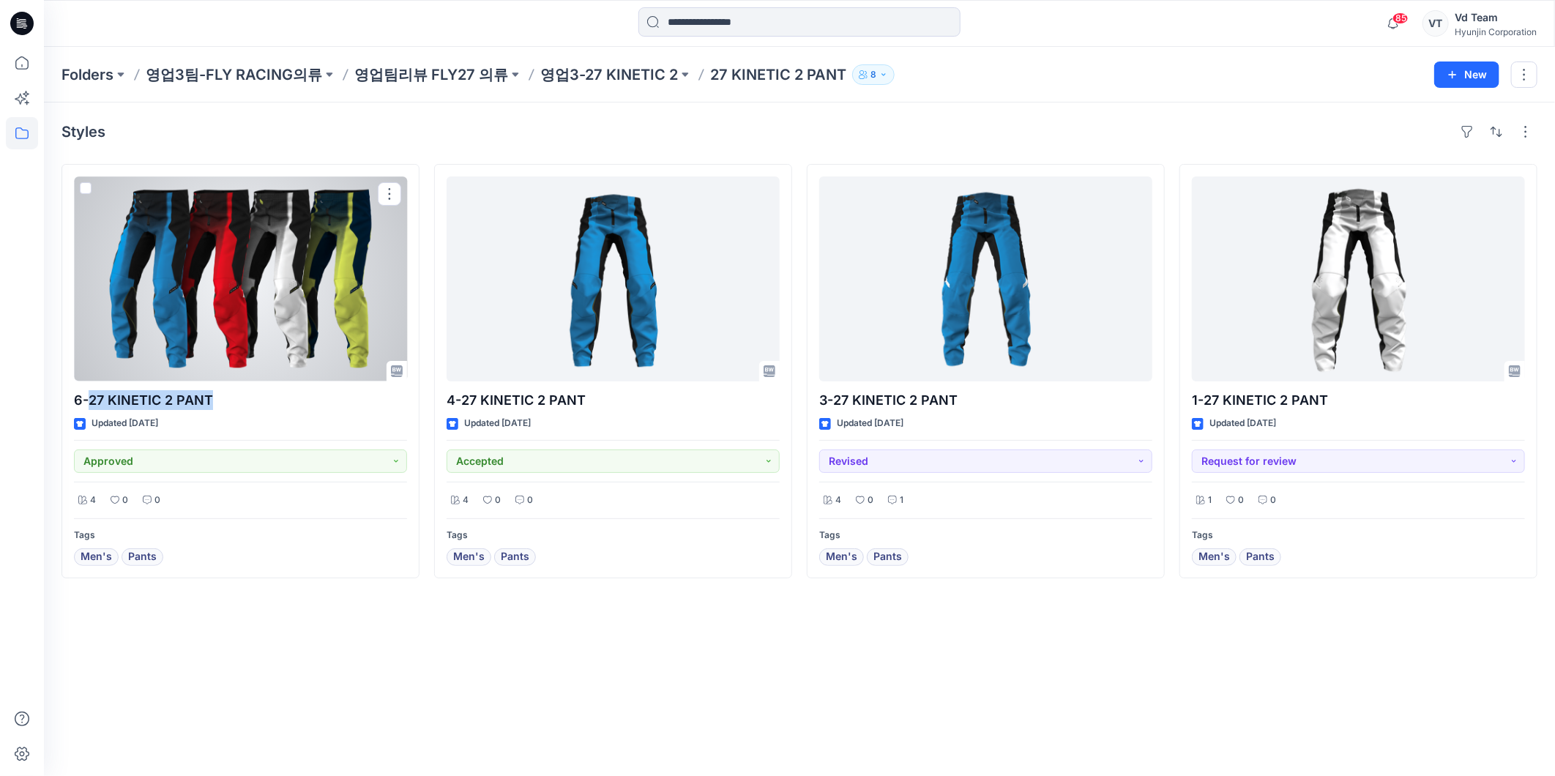
copy p "27 KINETIC 2 PANT"
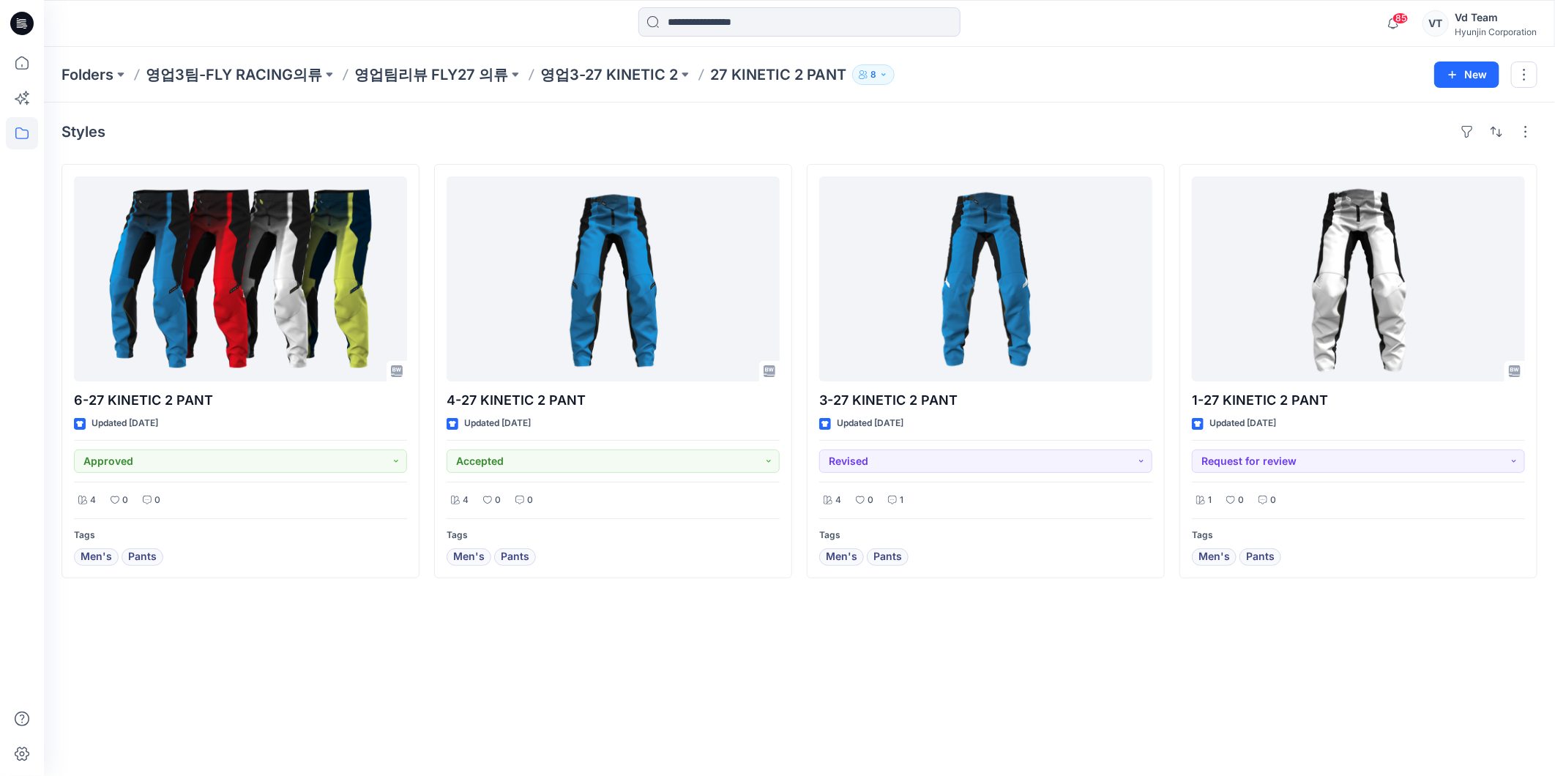
click at [347, 672] on div "Styles 6-27 KINETIC 2 PANT Updated [DATE] Approved 4 0 0 Tags Men's Pants 4-27 …" at bounding box center [799, 438] width 1511 height 673
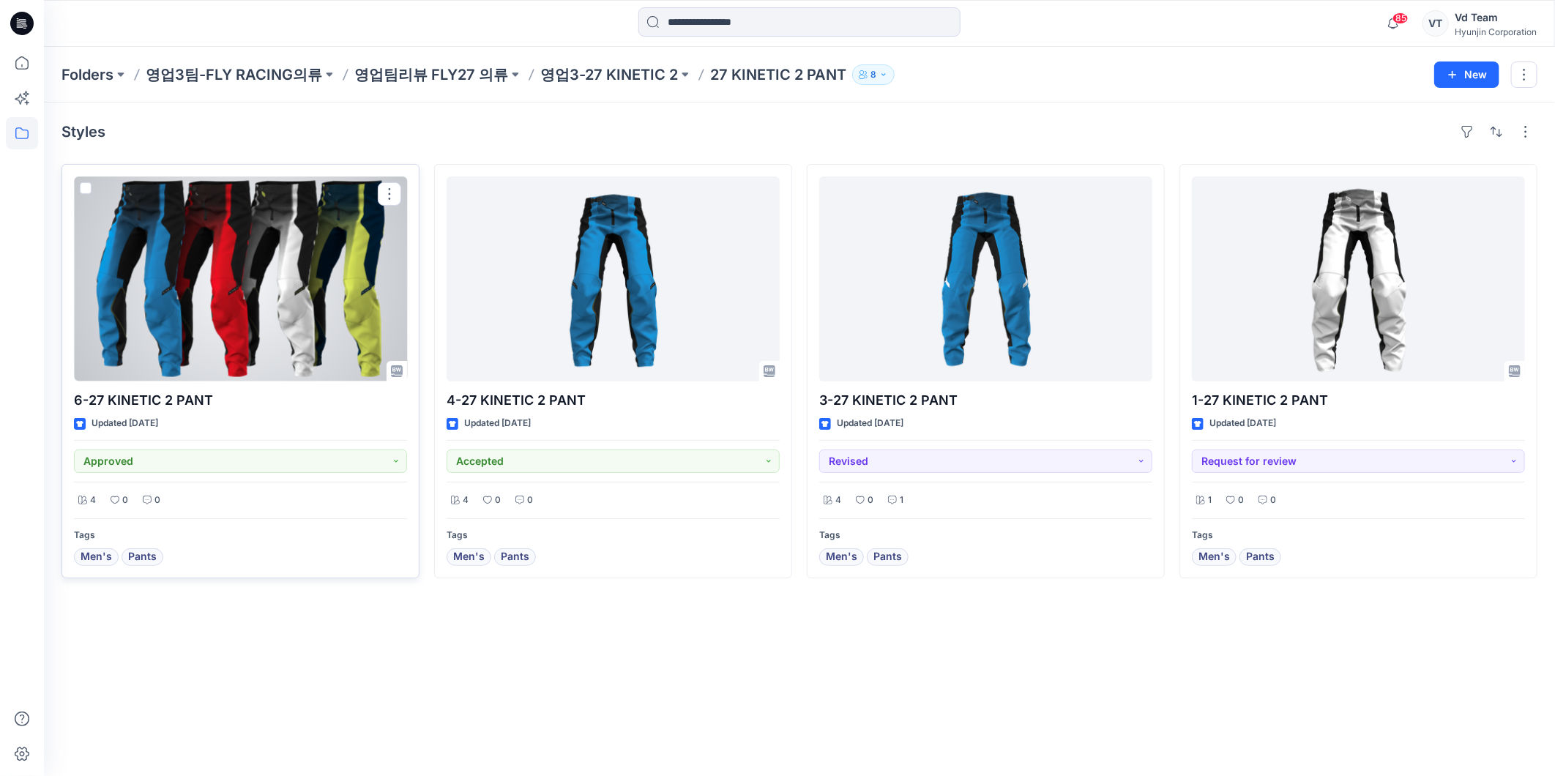
click at [200, 238] on div at bounding box center [240, 278] width 333 height 205
